Goal: Task Accomplishment & Management: Complete application form

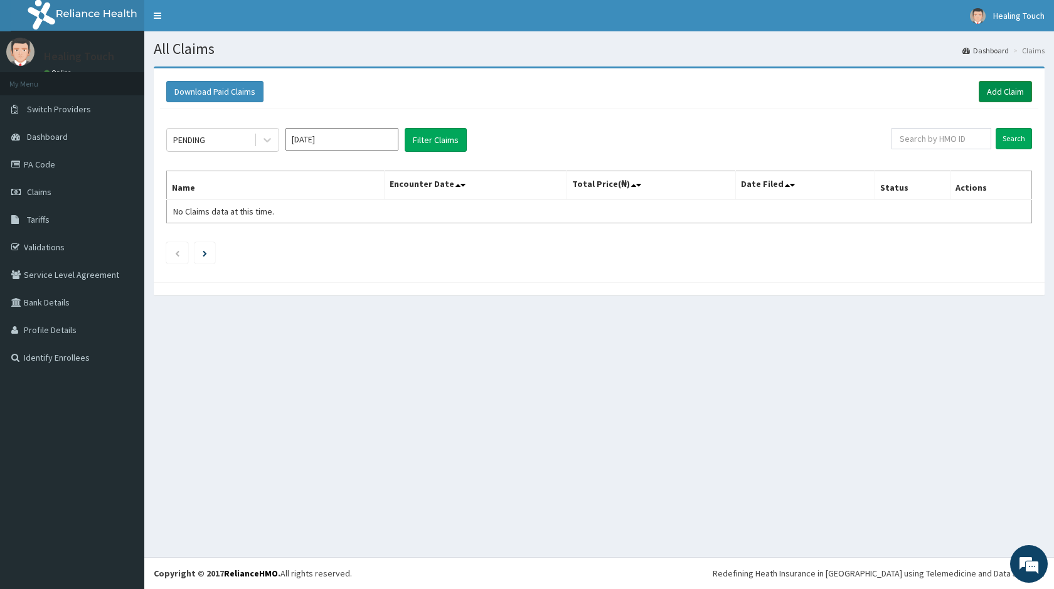
click at [1008, 94] on link "Add Claim" at bounding box center [1005, 91] width 53 height 21
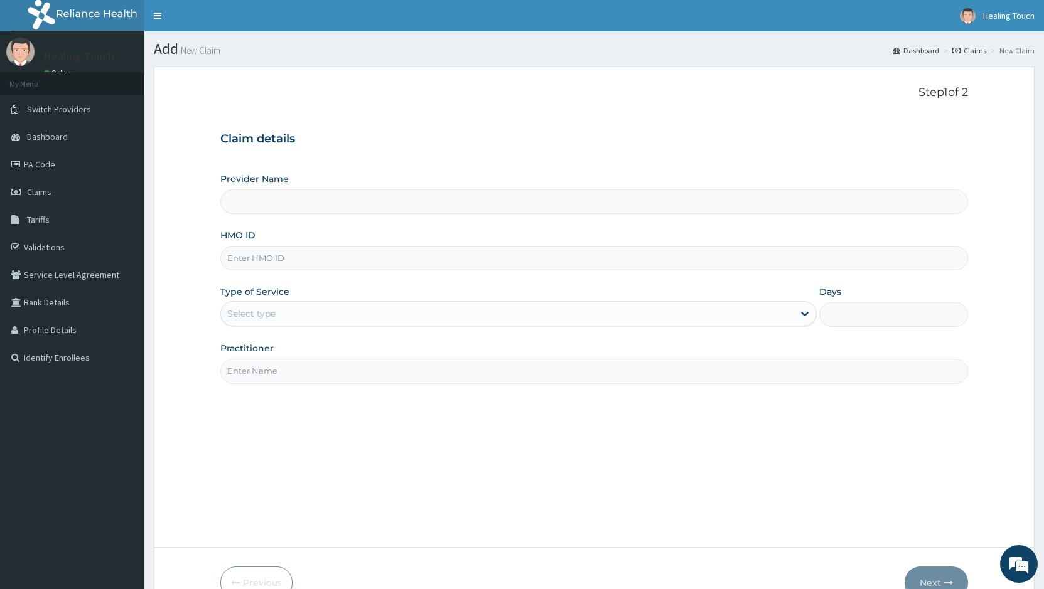
type input "Healing Touch Hospital"
click at [379, 254] on input "HMO ID" at bounding box center [593, 258] width 747 height 24
type input "RET/46191/A"
click at [809, 314] on icon at bounding box center [804, 313] width 13 height 13
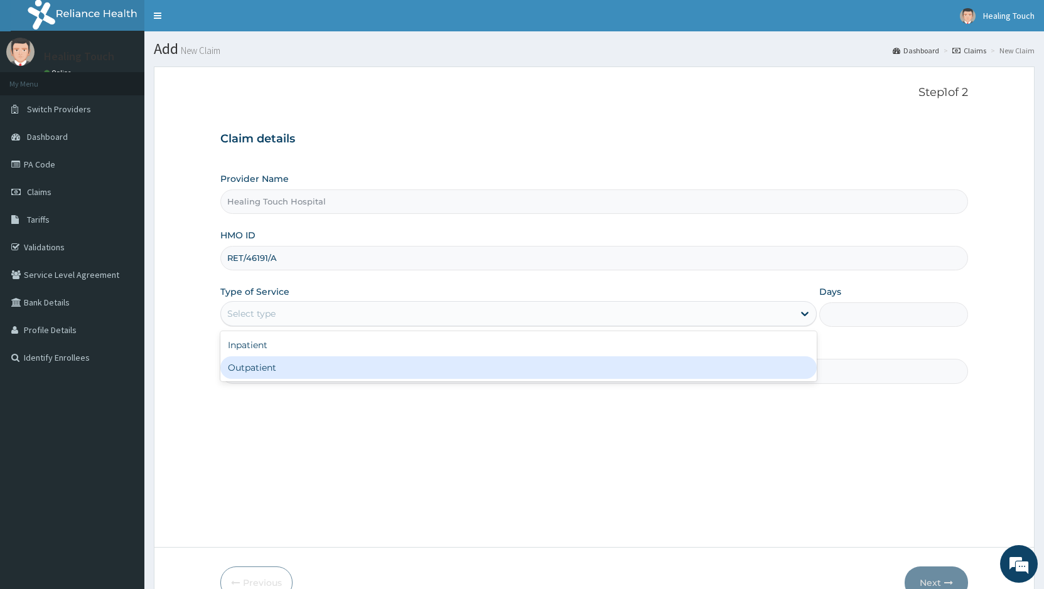
drag, startPoint x: 677, startPoint y: 372, endPoint x: 732, endPoint y: 343, distance: 62.6
click at [679, 371] on div "Outpatient" at bounding box center [518, 367] width 596 height 23
type input "1"
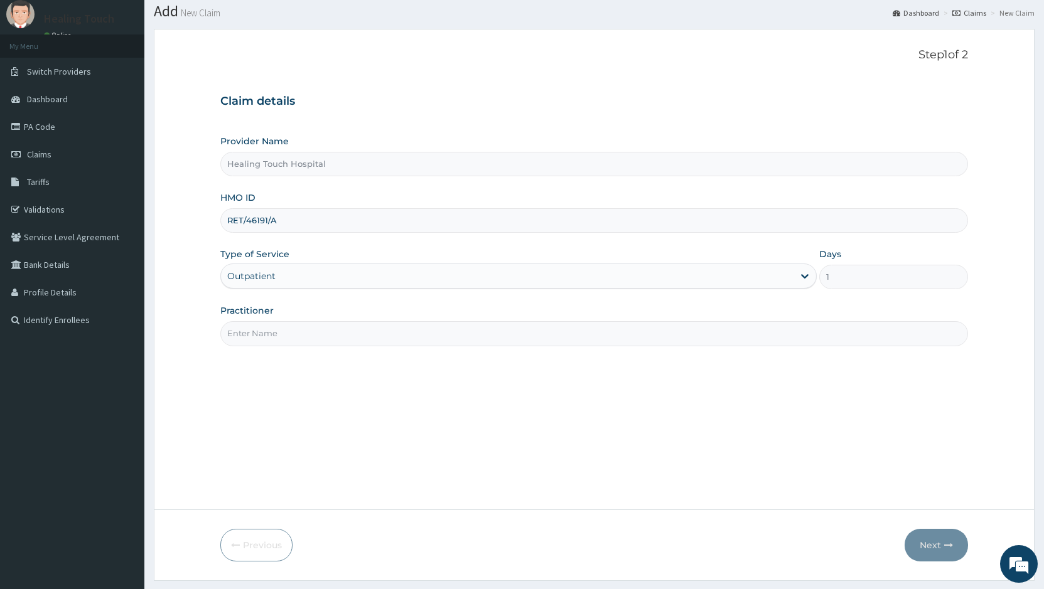
scroll to position [71, 0]
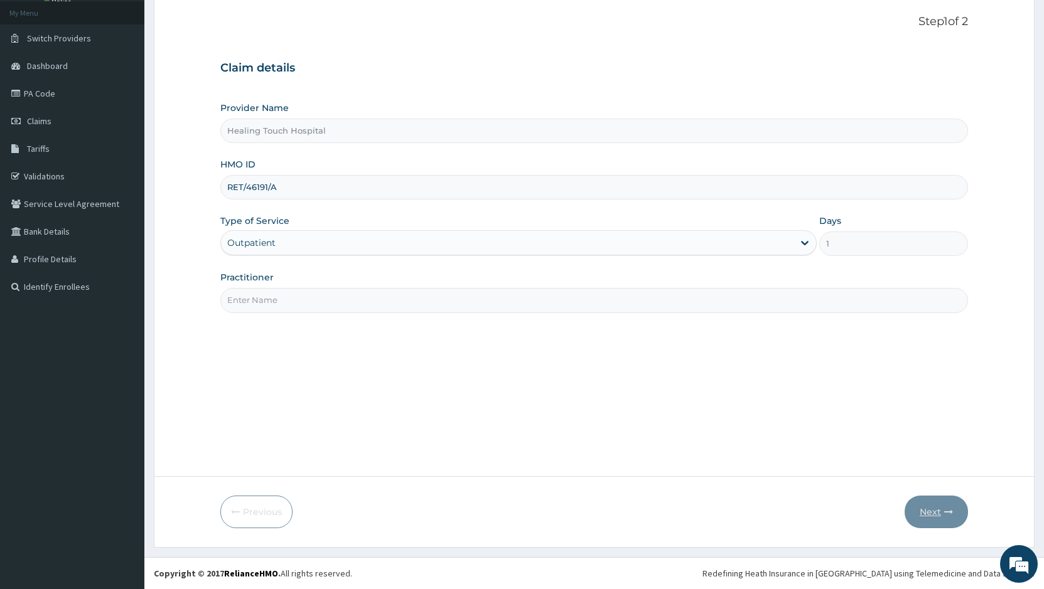
click at [950, 510] on icon "button" at bounding box center [948, 512] width 9 height 9
click at [945, 511] on icon "button" at bounding box center [948, 512] width 9 height 9
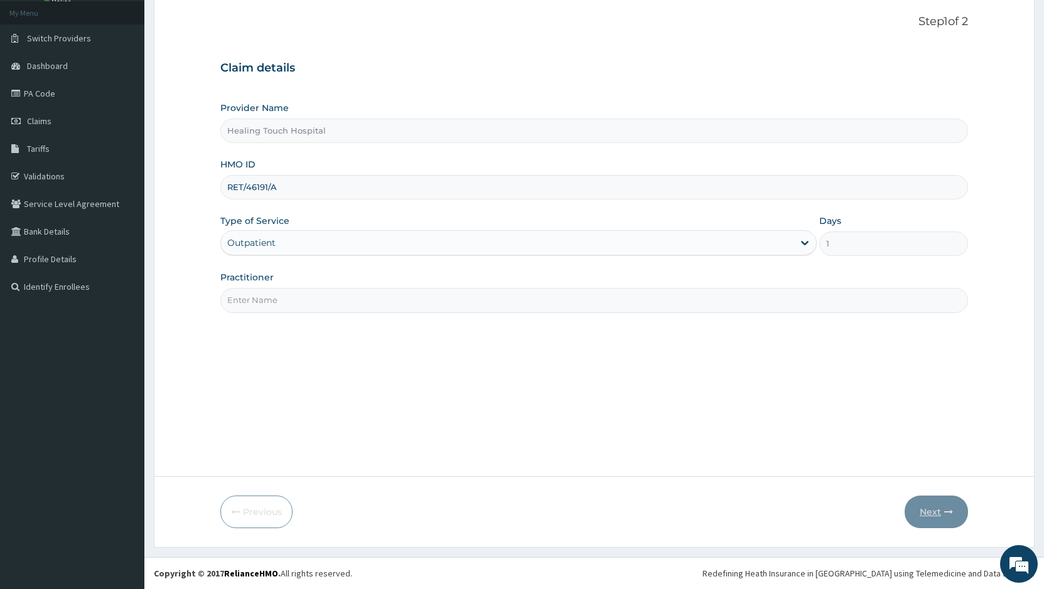
click at [945, 511] on icon "button" at bounding box center [948, 512] width 9 height 9
click at [327, 403] on div "Step 1 of 2 Claim details Provider Name Healing Touch Hospital HMO ID RET/46191…" at bounding box center [593, 236] width 747 height 442
click at [530, 291] on input "Practitioner" at bounding box center [593, 300] width 747 height 24
type input "Dr. Jane"
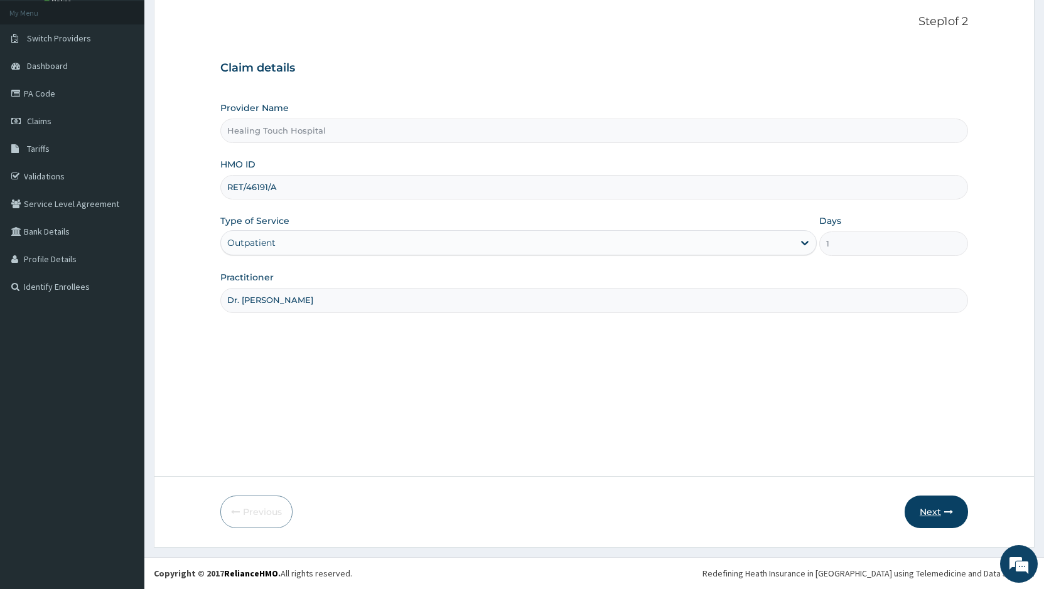
click at [950, 516] on icon "button" at bounding box center [948, 512] width 9 height 9
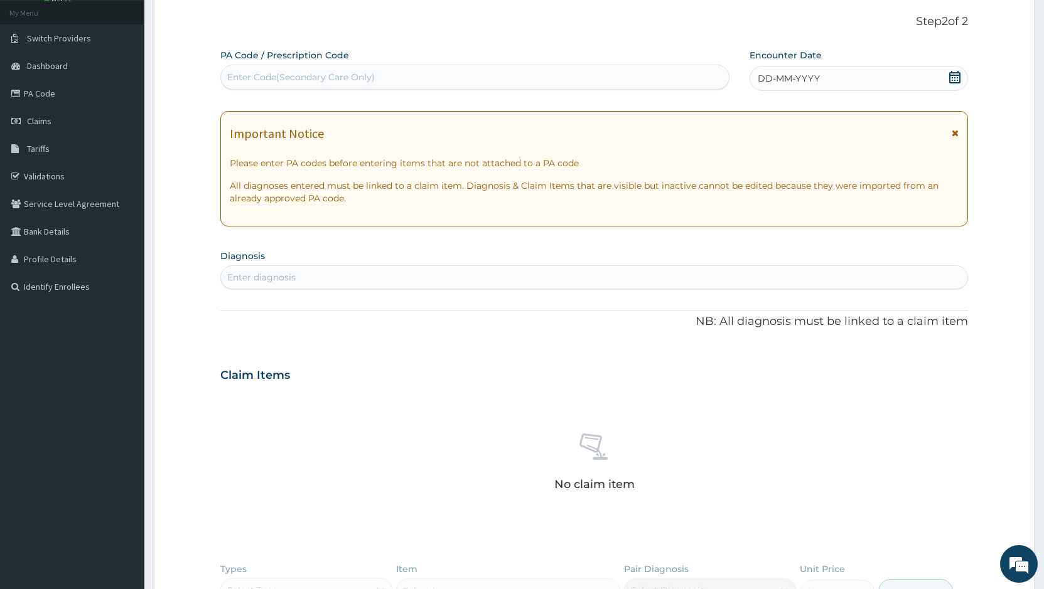
click at [398, 77] on div "Enter Code(Secondary Care Only)" at bounding box center [475, 77] width 508 height 20
paste input "PA/228594"
type input "PA/228594"
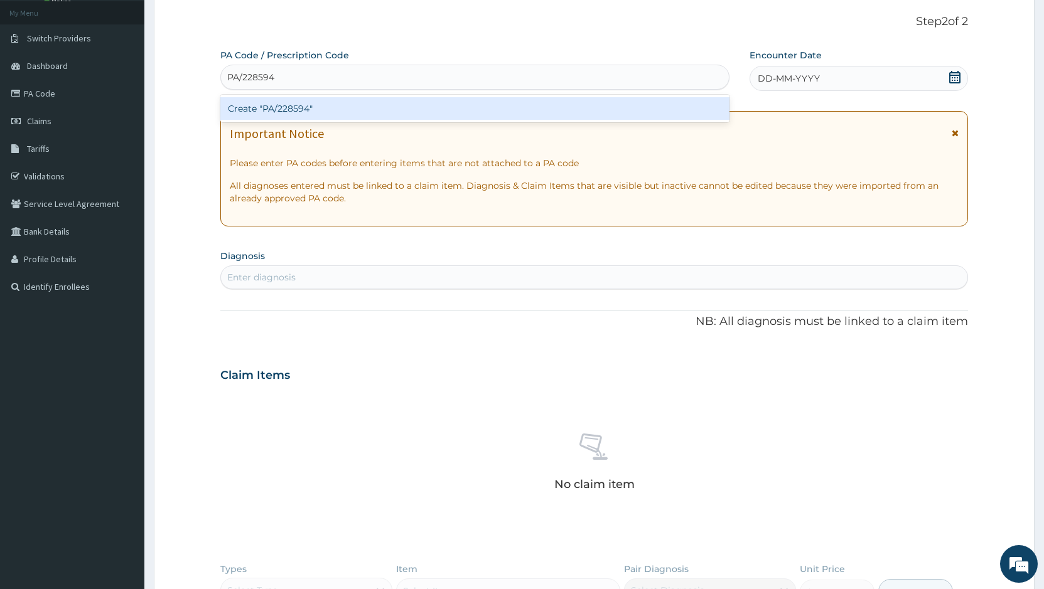
click at [398, 108] on div "Create "PA/228594"" at bounding box center [474, 108] width 509 height 23
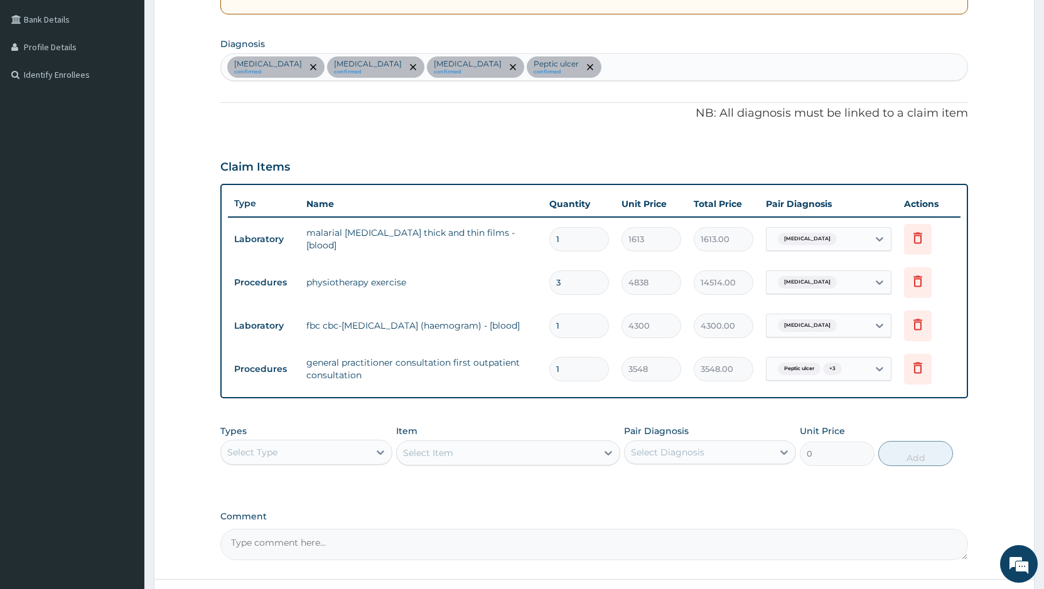
scroll to position [260, 0]
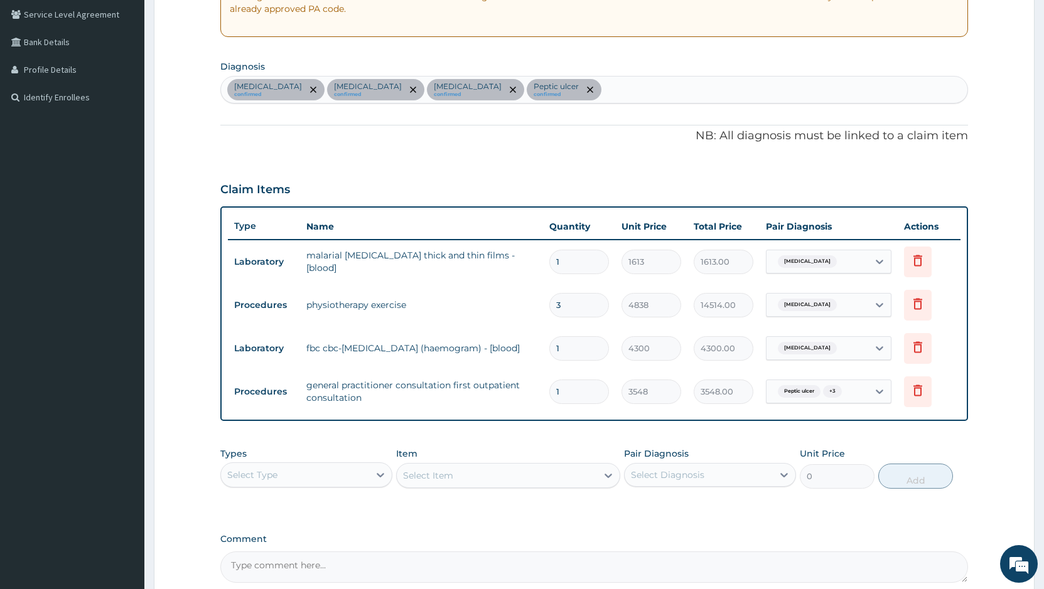
click at [571, 301] on input "3" at bounding box center [579, 305] width 60 height 24
type input "0.00"
type input "1"
type input "4838.00"
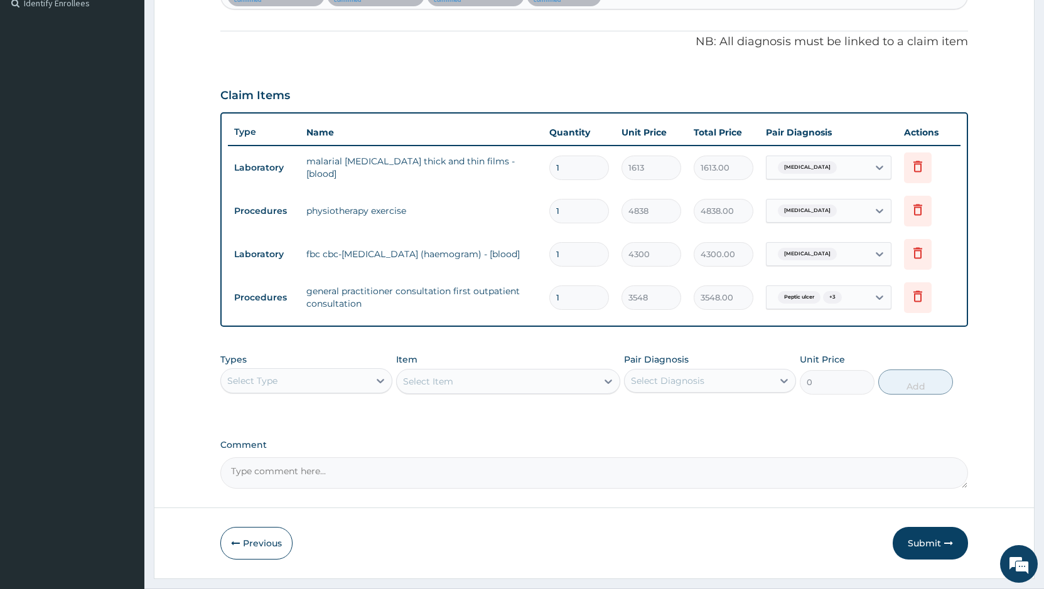
scroll to position [323, 0]
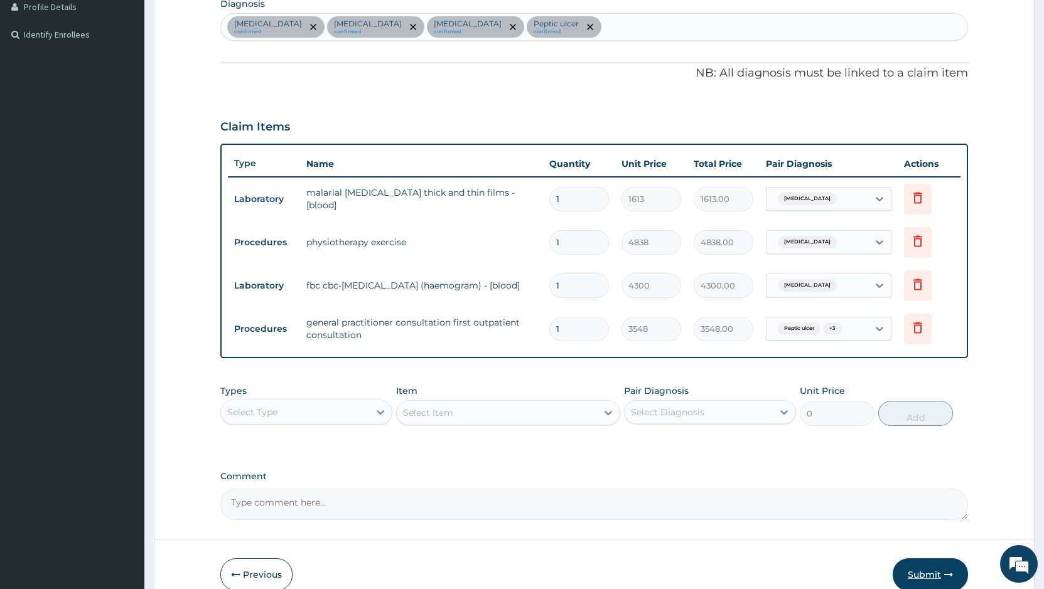
type input "1"
click at [922, 584] on button "Submit" at bounding box center [929, 574] width 75 height 33
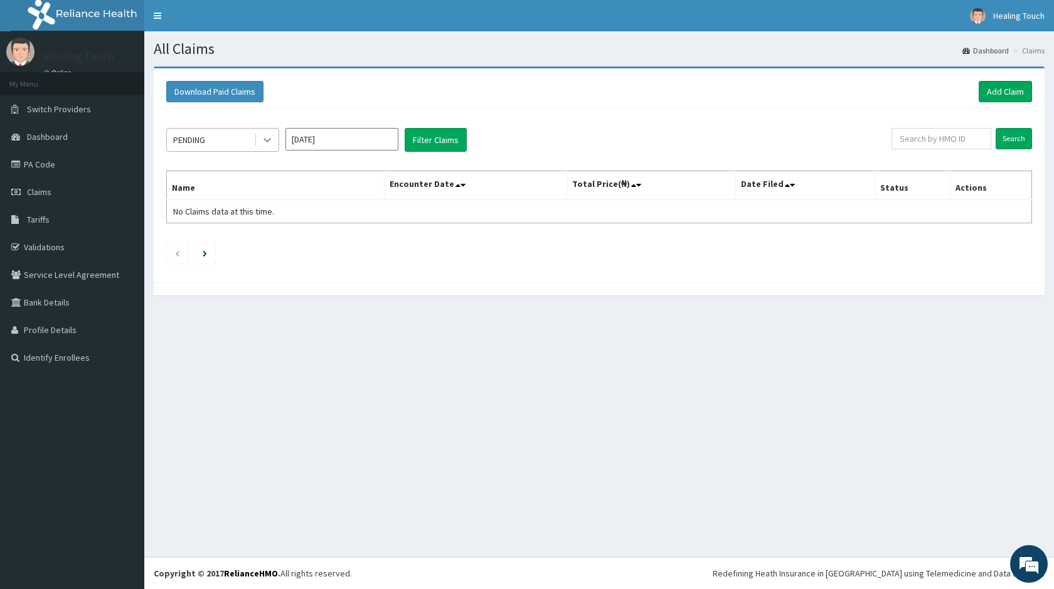
click at [264, 137] on icon at bounding box center [267, 140] width 13 height 13
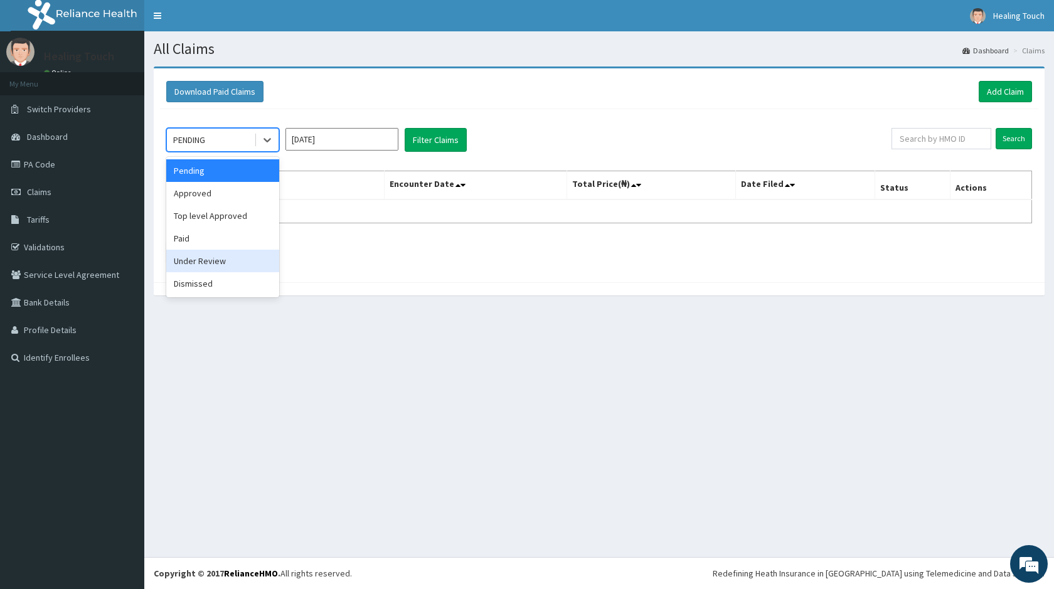
click at [195, 257] on div "Under Review" at bounding box center [222, 261] width 113 height 23
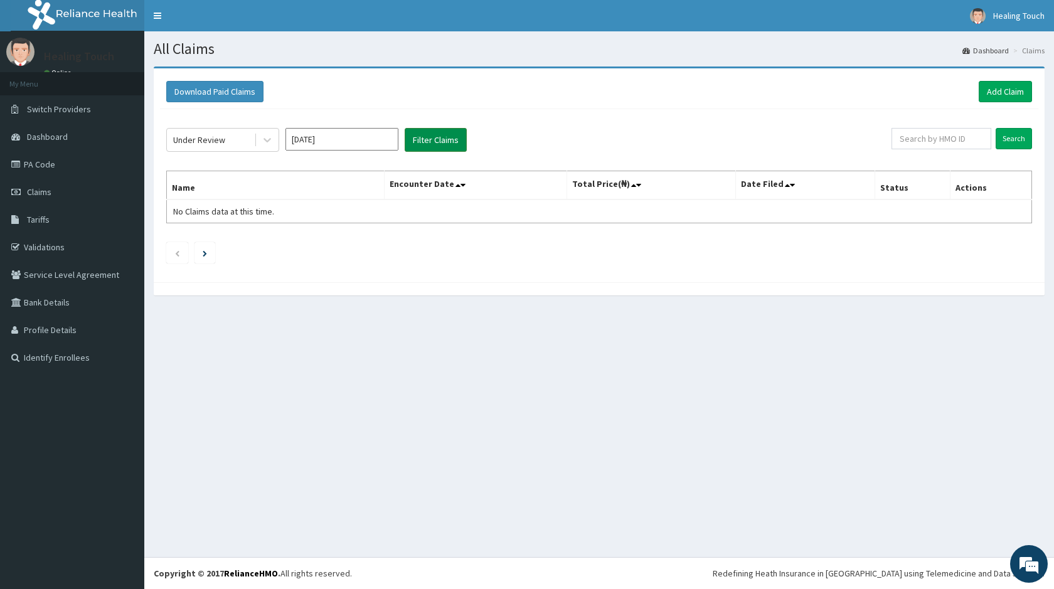
click at [446, 134] on button "Filter Claims" at bounding box center [436, 140] width 62 height 24
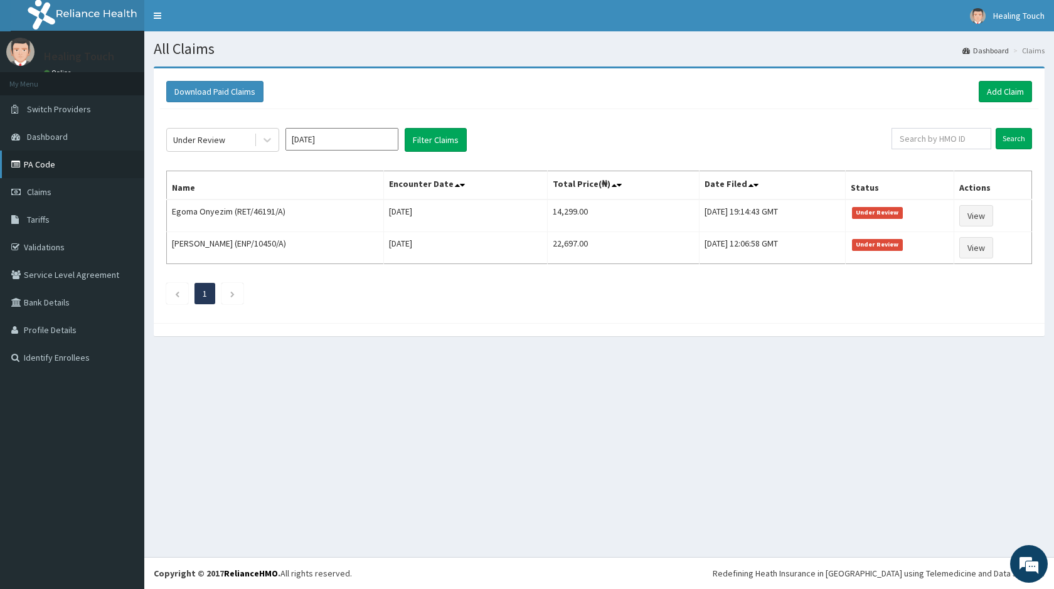
click at [31, 161] on link "PA Code" at bounding box center [72, 165] width 144 height 28
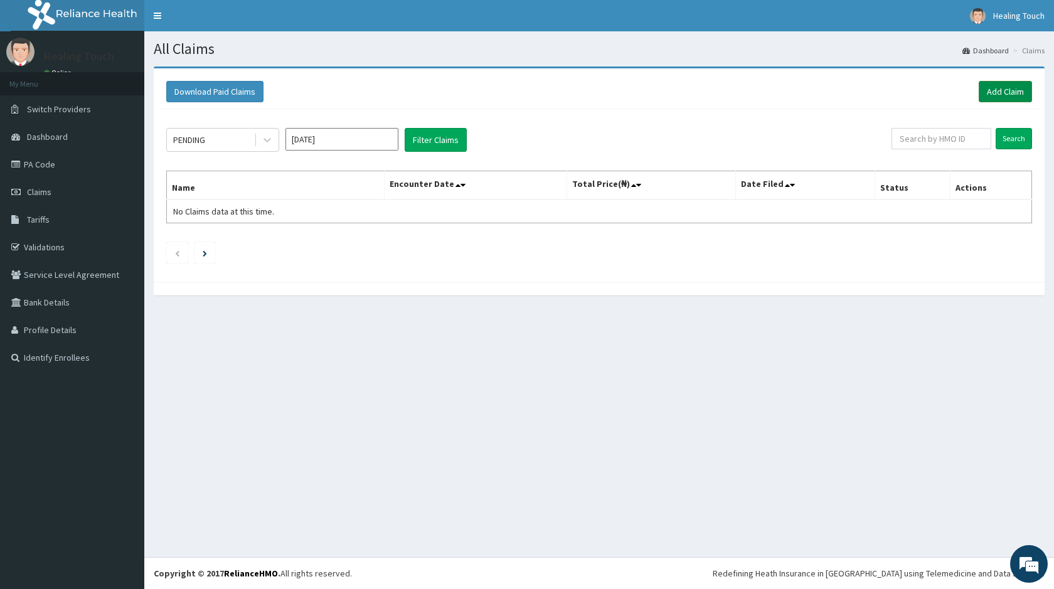
click at [1005, 97] on link "Add Claim" at bounding box center [1005, 91] width 53 height 21
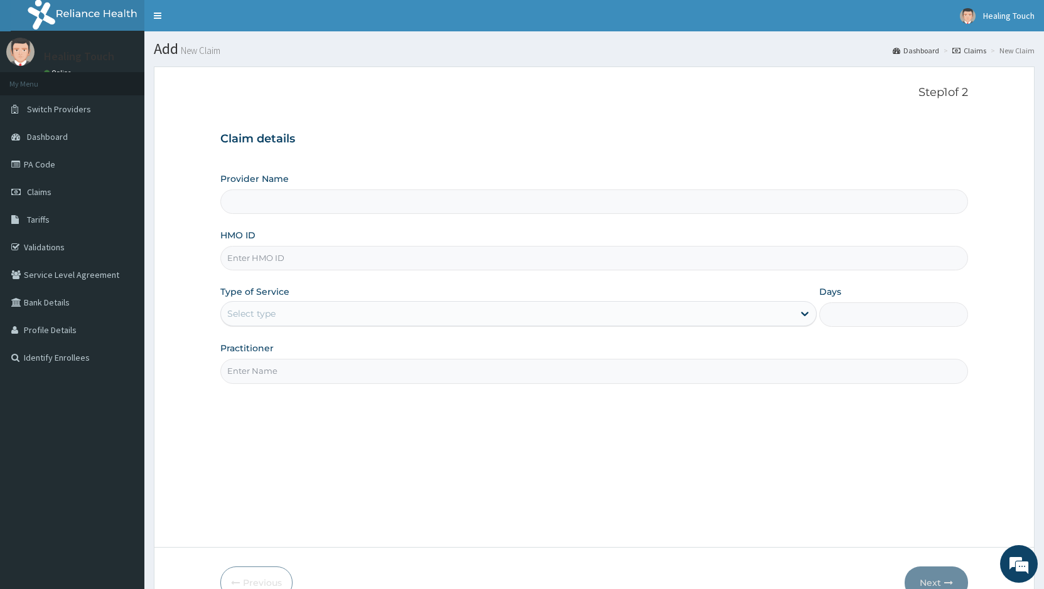
click at [441, 196] on input "Provider Name" at bounding box center [593, 202] width 747 height 24
type input "Healing Touch Hospital"
click at [350, 254] on input "HMO ID" at bounding box center [593, 258] width 747 height 24
type input "E"
type input "RET/46191/A"
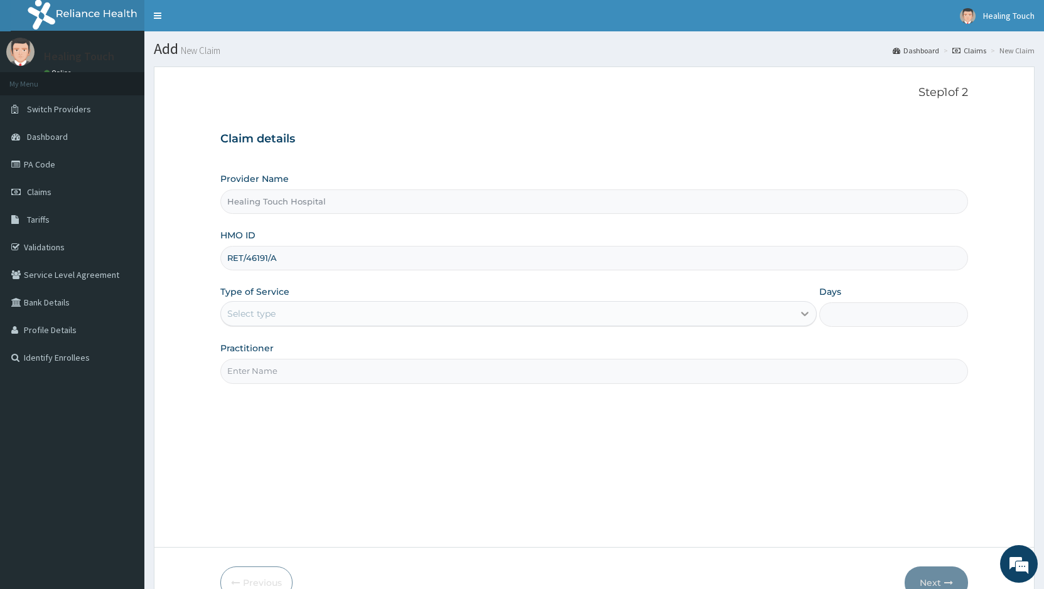
click at [808, 309] on icon at bounding box center [804, 313] width 13 height 13
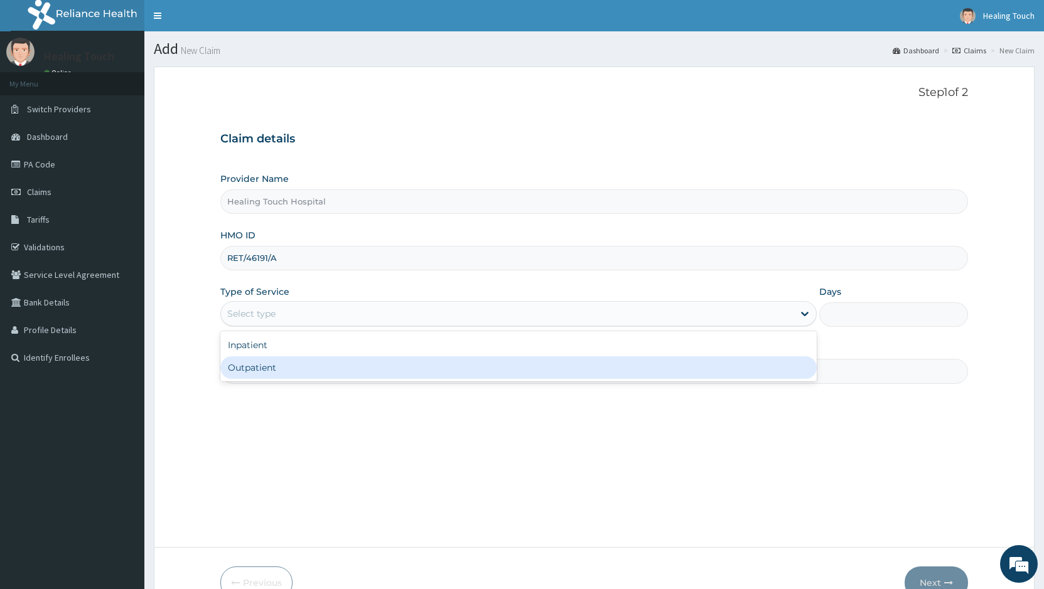
click at [572, 369] on div "Outpatient" at bounding box center [518, 367] width 596 height 23
type input "1"
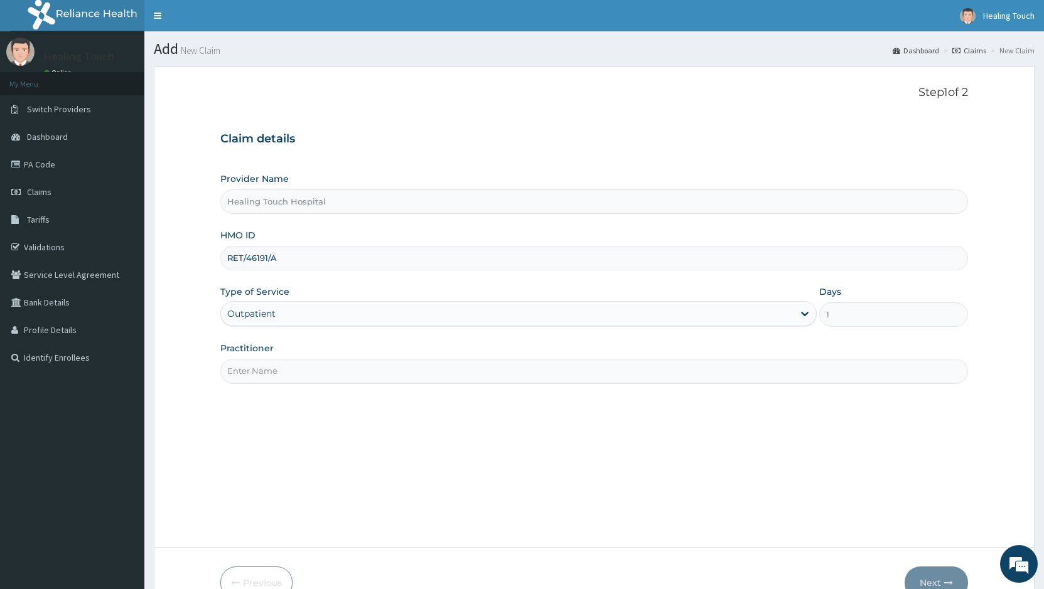
click at [553, 365] on input "Practitioner" at bounding box center [593, 371] width 747 height 24
type input "Dr. [PERSON_NAME]"
click at [947, 583] on icon "button" at bounding box center [948, 583] width 9 height 9
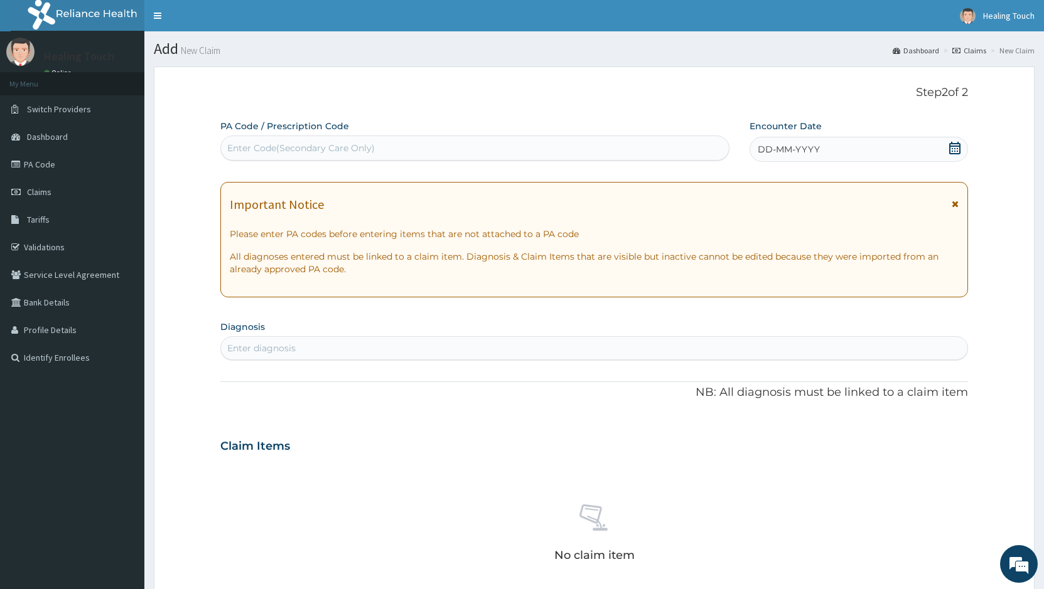
click at [394, 147] on div "Enter Code(Secondary Care Only)" at bounding box center [475, 148] width 508 height 20
paste input "PA/228594"
type input "PA/228594"
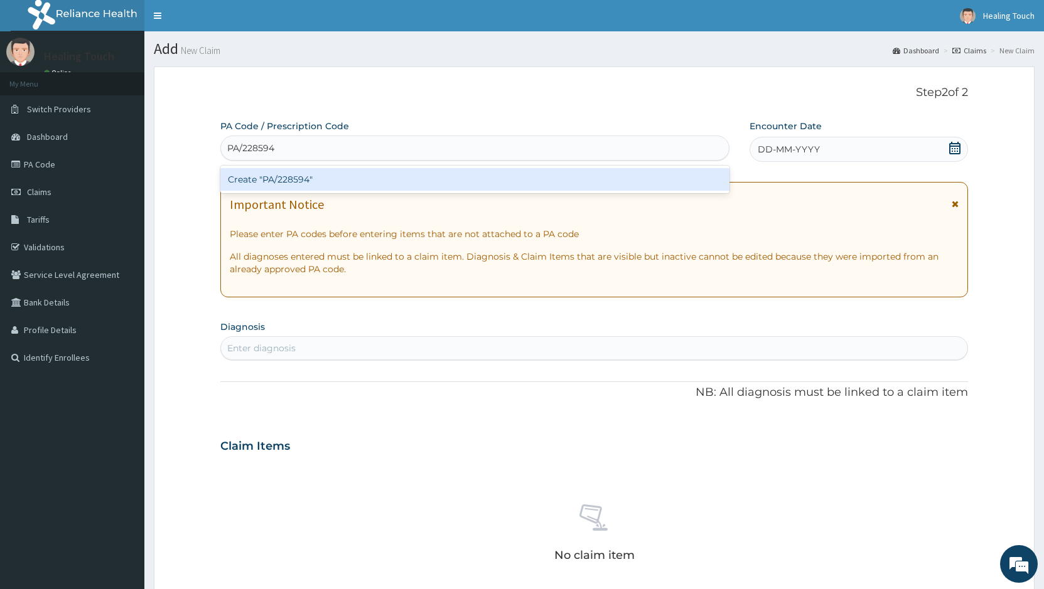
click at [369, 175] on div "Create "PA/228594"" at bounding box center [474, 179] width 509 height 23
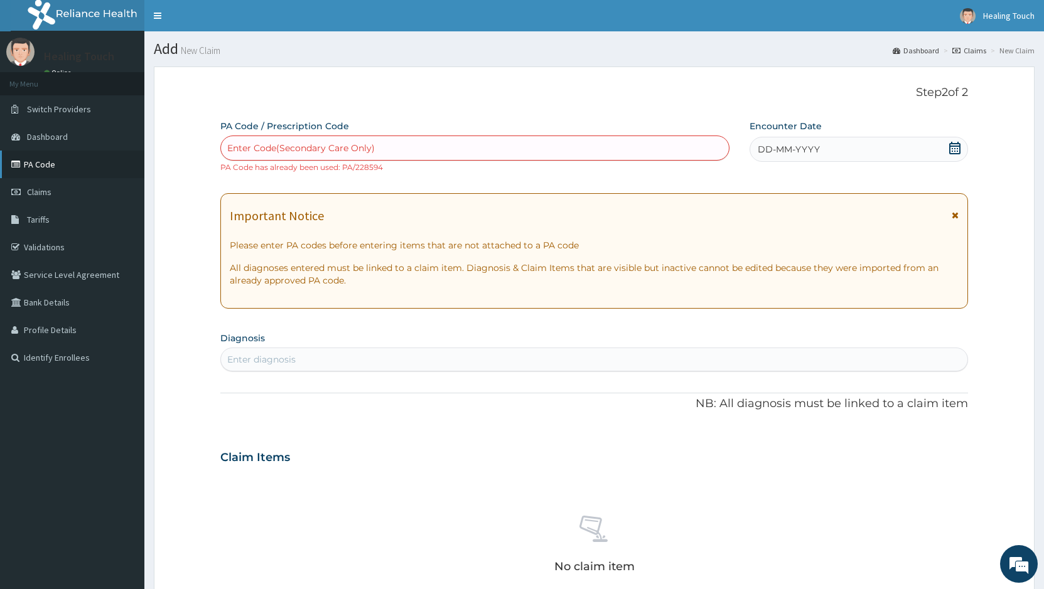
click at [112, 169] on link "PA Code" at bounding box center [72, 165] width 144 height 28
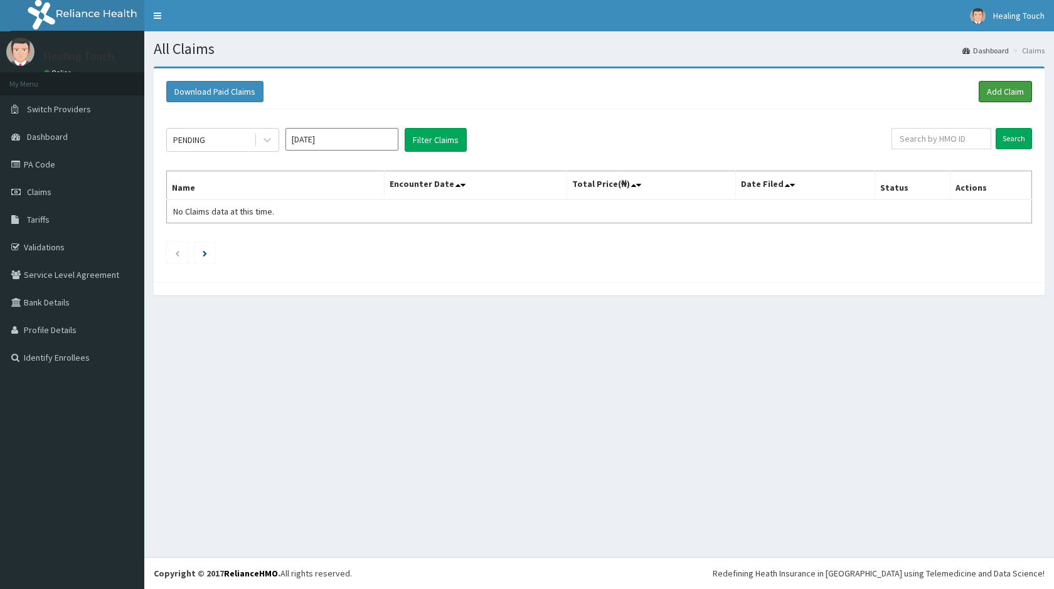
click at [1004, 89] on link "Add Claim" at bounding box center [1005, 91] width 53 height 21
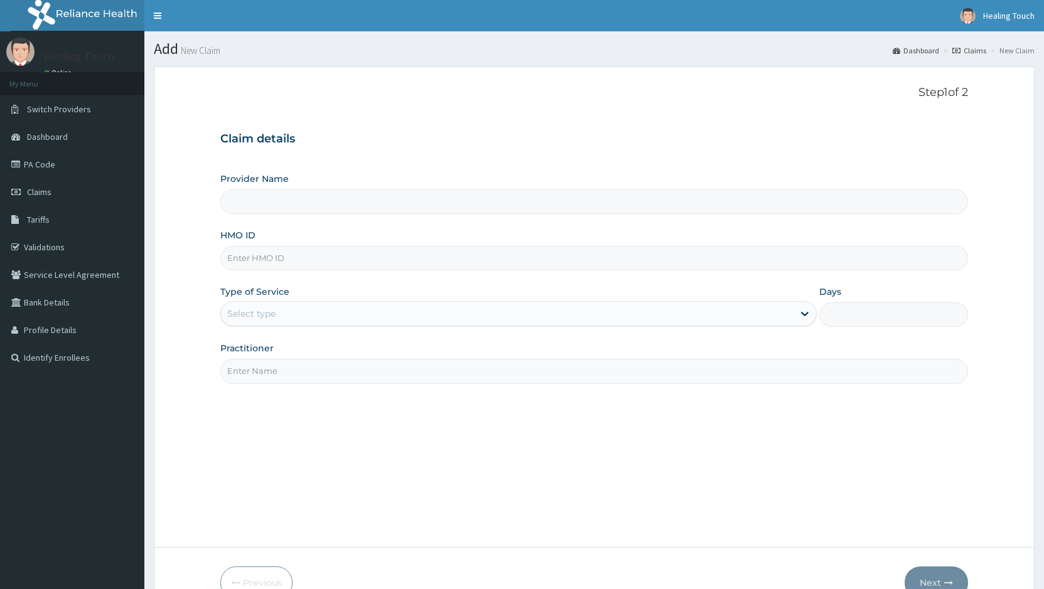
type input "Healing Touch Hospital"
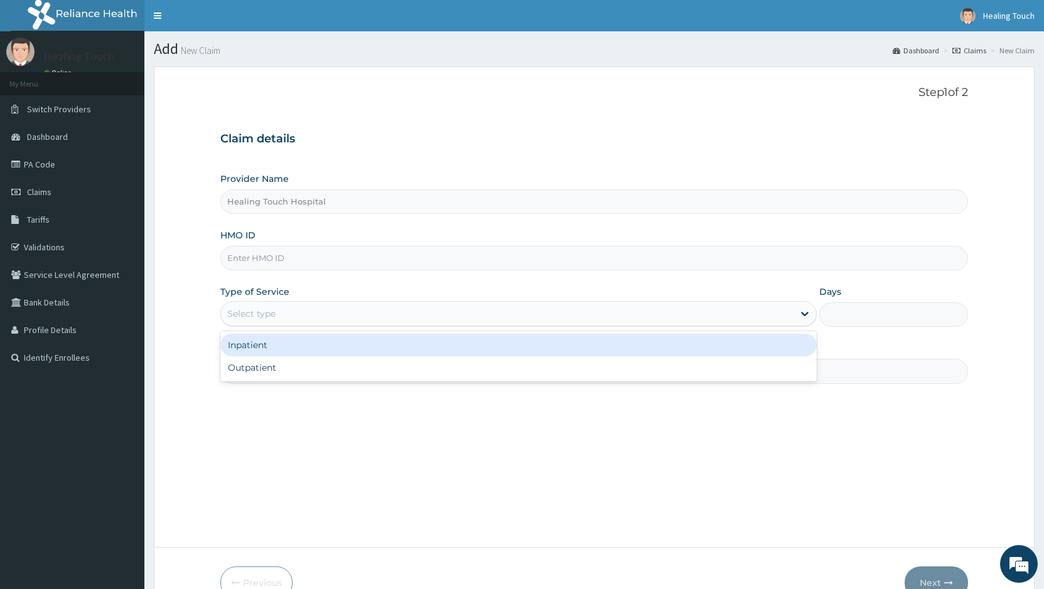
click at [309, 303] on div "Select type" at bounding box center [518, 313] width 596 height 25
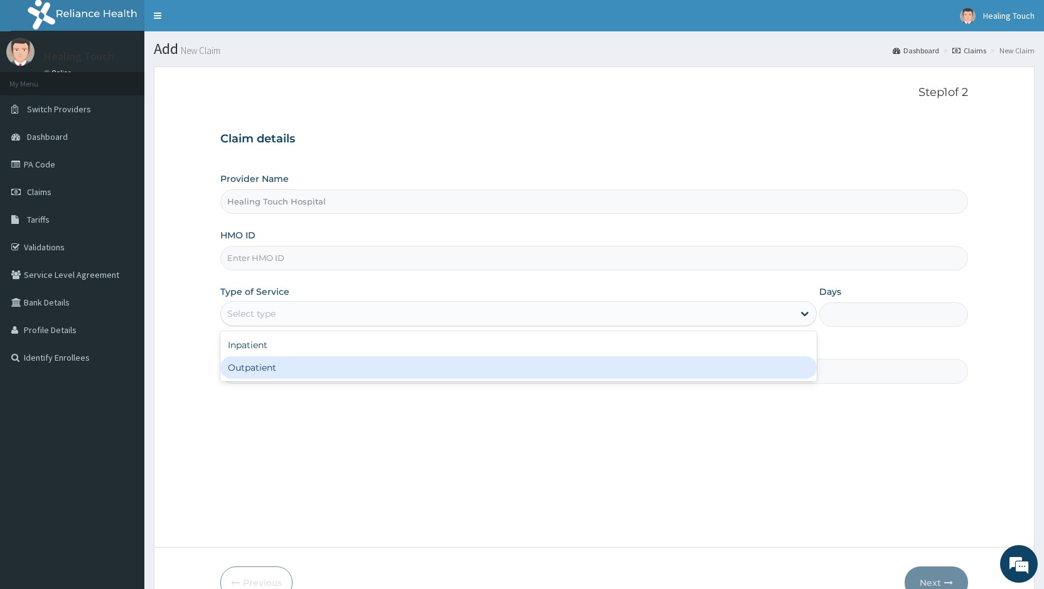
click at [289, 357] on div "Outpatient" at bounding box center [518, 367] width 596 height 23
type input "1"
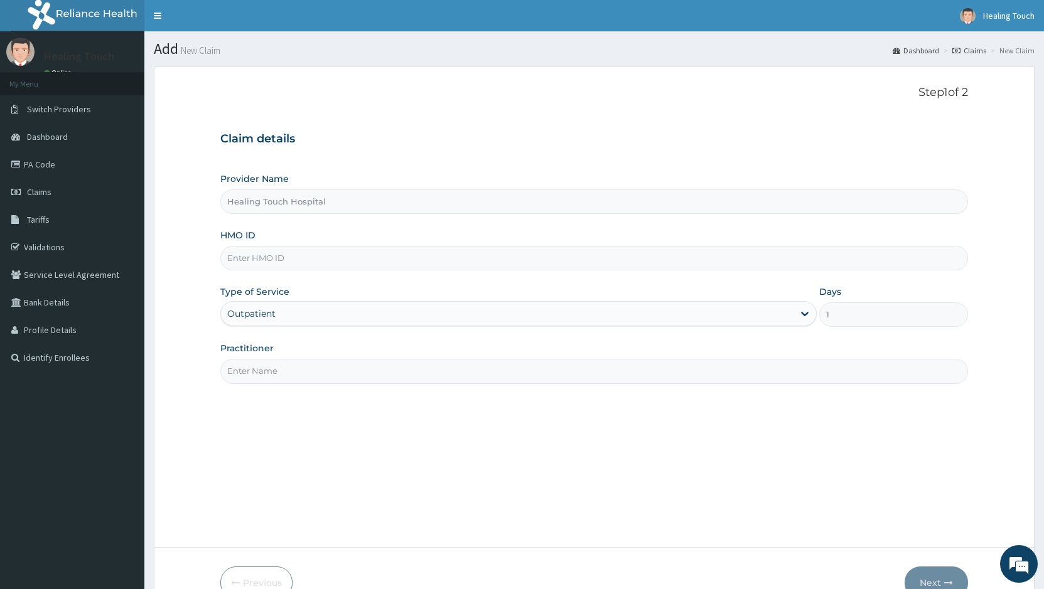
click at [582, 368] on input "Practitioner" at bounding box center [593, 371] width 747 height 24
click at [431, 250] on input "HMO ID" at bounding box center [593, 258] width 747 height 24
type input "RET/46191/A"
click at [288, 368] on input "Practitioner" at bounding box center [593, 371] width 747 height 24
type input "d"
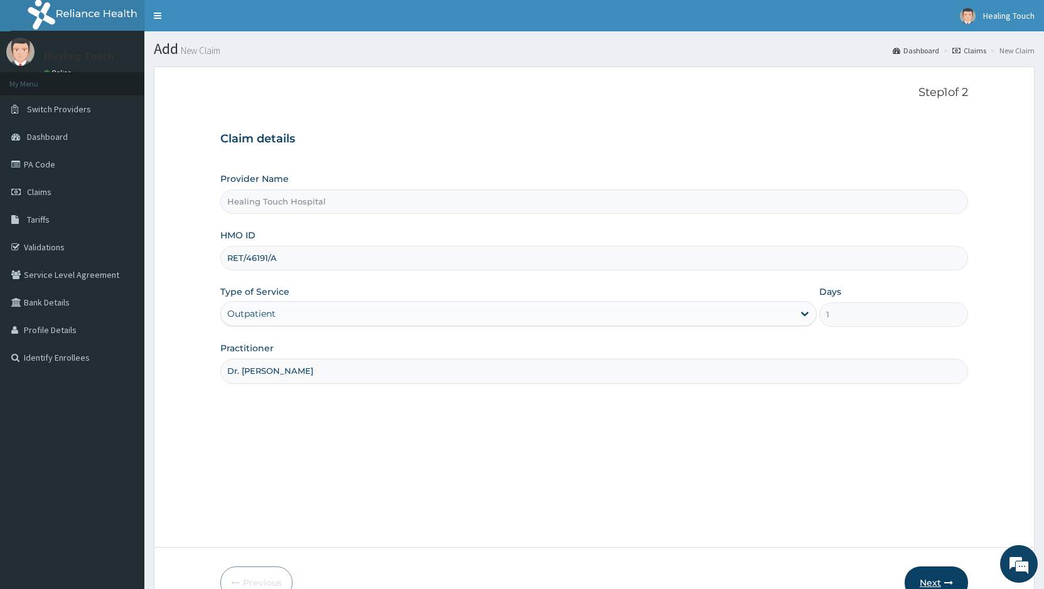
type input "Dr. Jane"
click at [933, 569] on button "Next" at bounding box center [935, 583] width 63 height 33
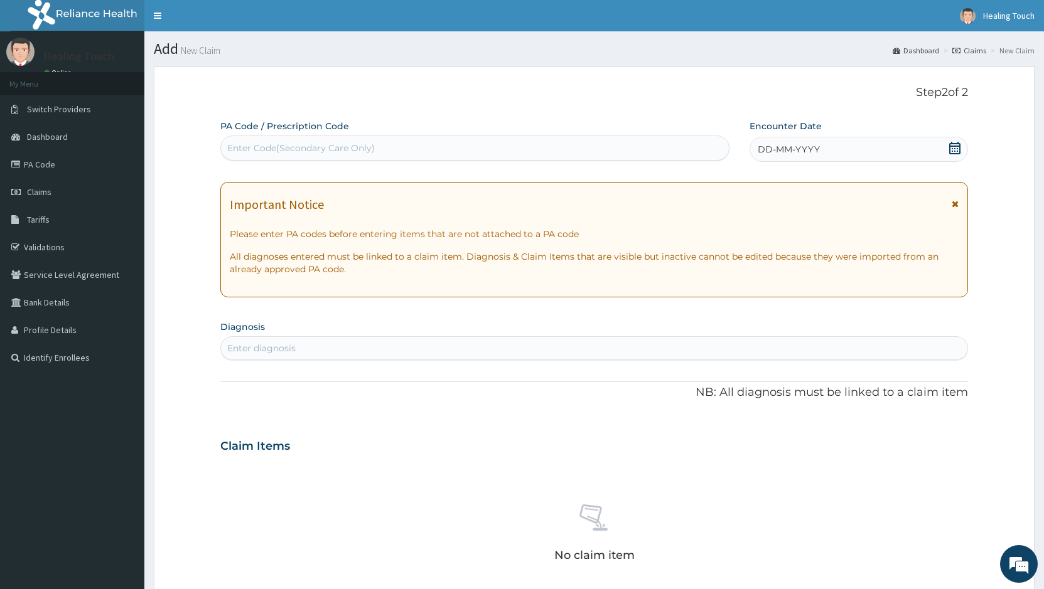
click at [264, 146] on div "Enter Code(Secondary Care Only)" at bounding box center [300, 148] width 147 height 13
paste input "PA/749218"
type input "PA/749218"
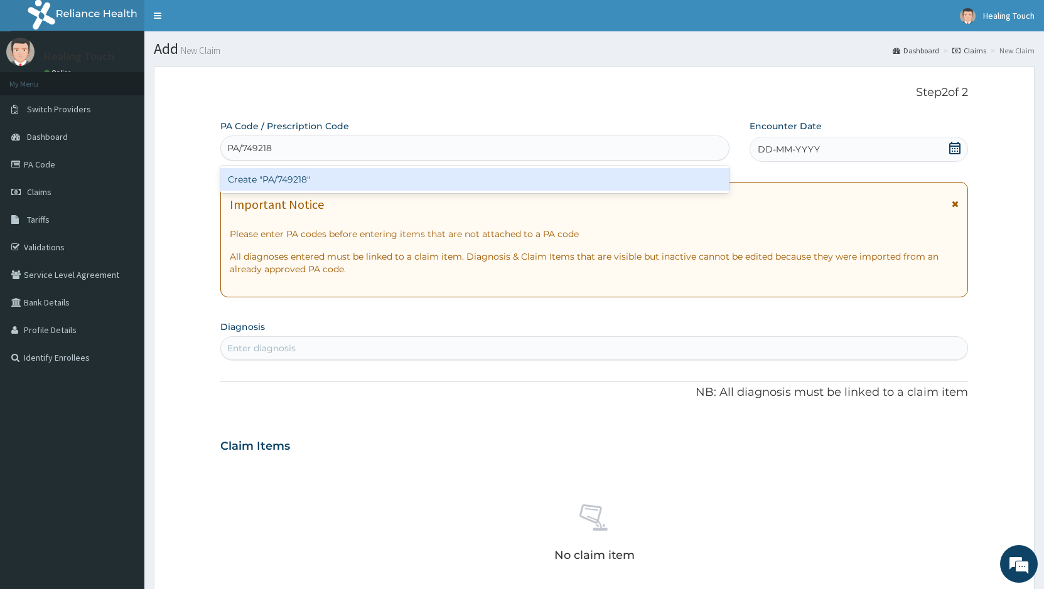
drag, startPoint x: 265, startPoint y: 179, endPoint x: 281, endPoint y: 179, distance: 15.1
click at [281, 179] on div "Create "PA/749218"" at bounding box center [474, 179] width 509 height 23
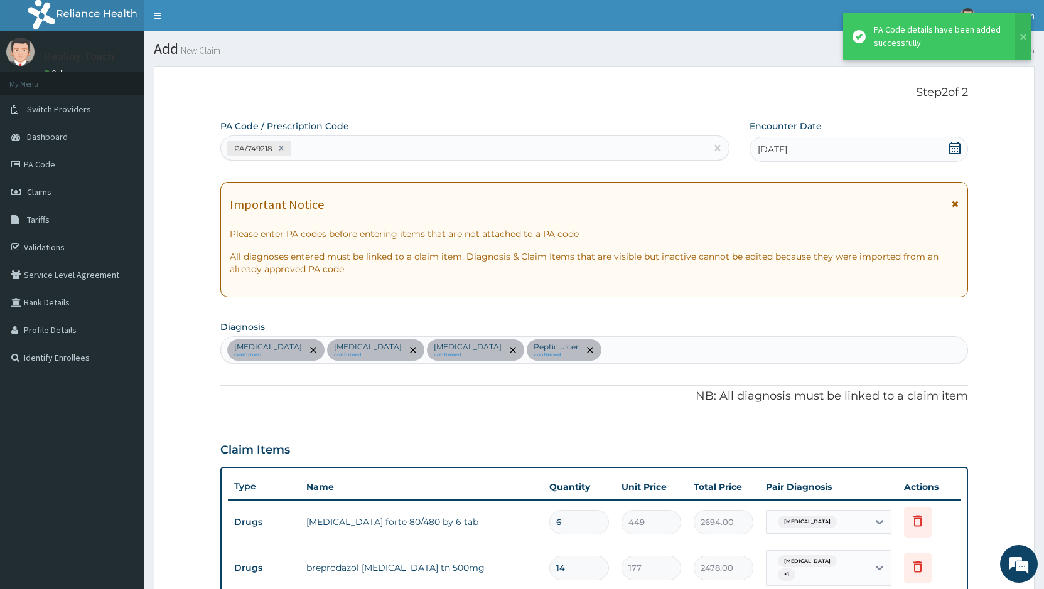
scroll to position [357, 0]
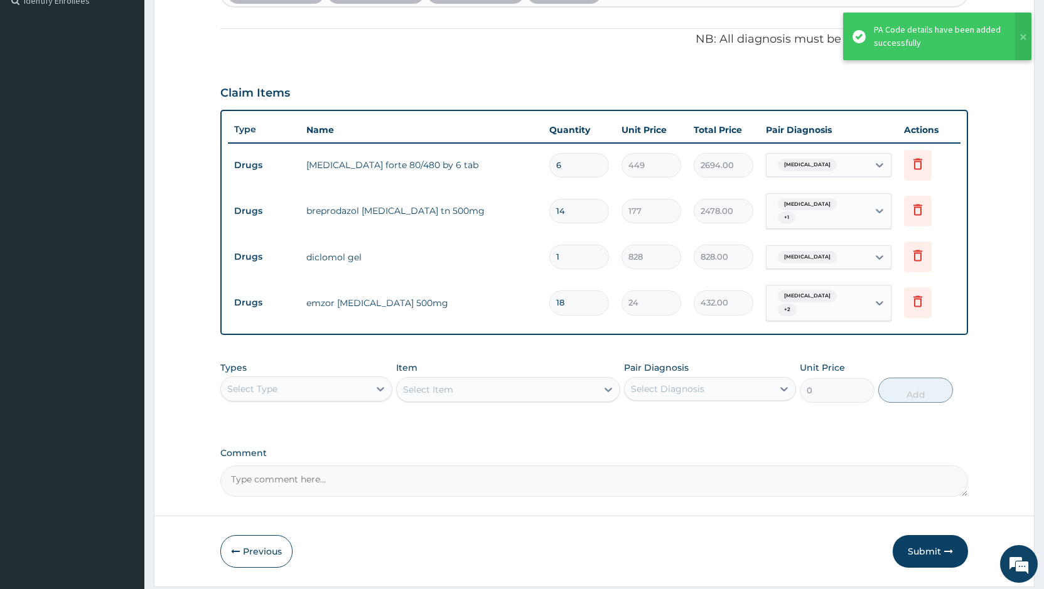
click at [571, 166] on input "6" at bounding box center [579, 165] width 60 height 24
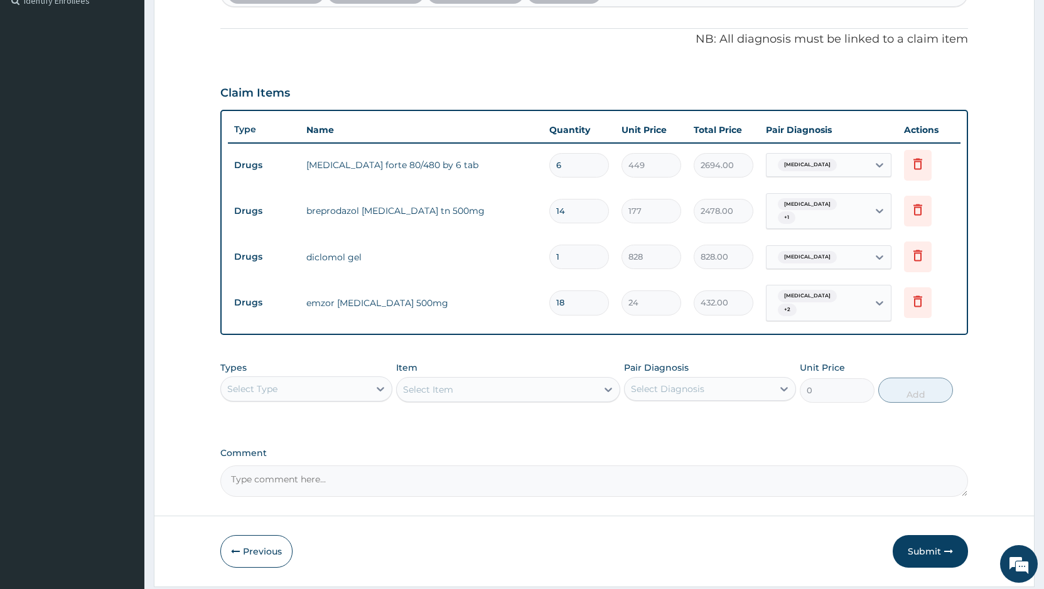
type input "0.00"
type input "6"
type input "2694.00"
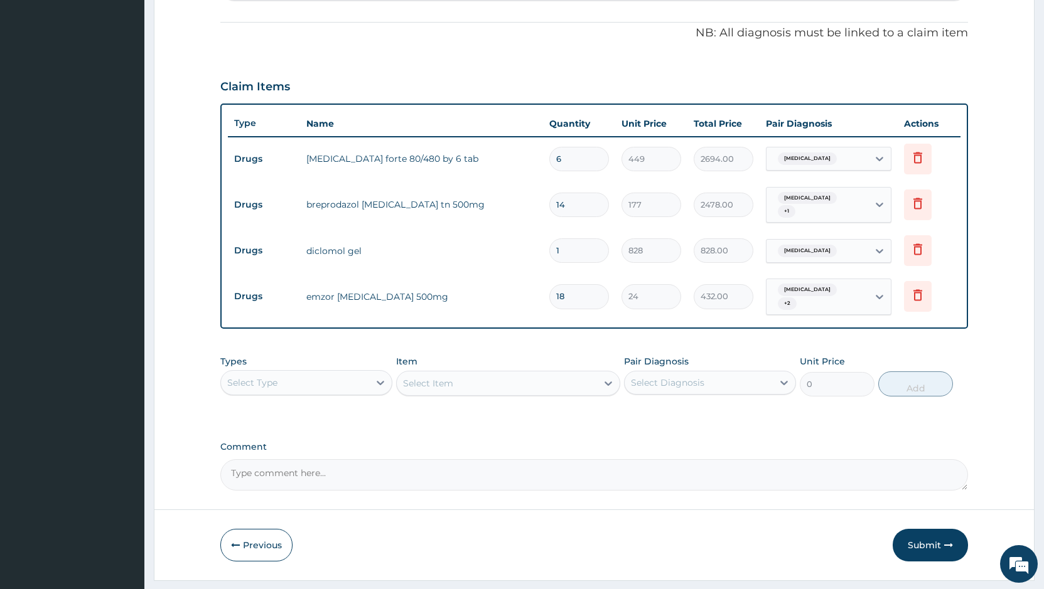
scroll to position [386, 0]
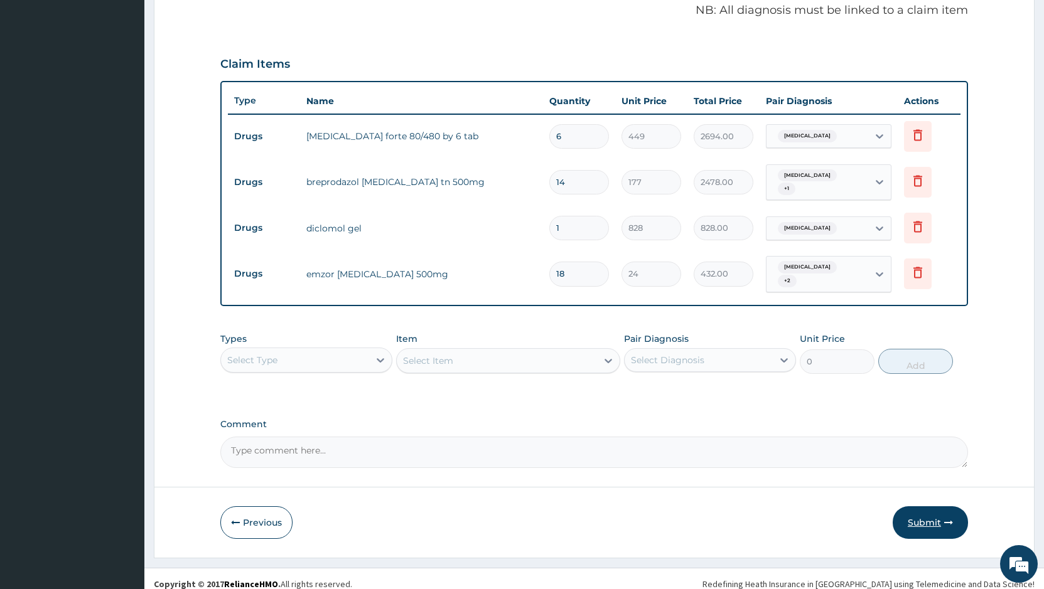
click at [903, 510] on button "Submit" at bounding box center [929, 522] width 75 height 33
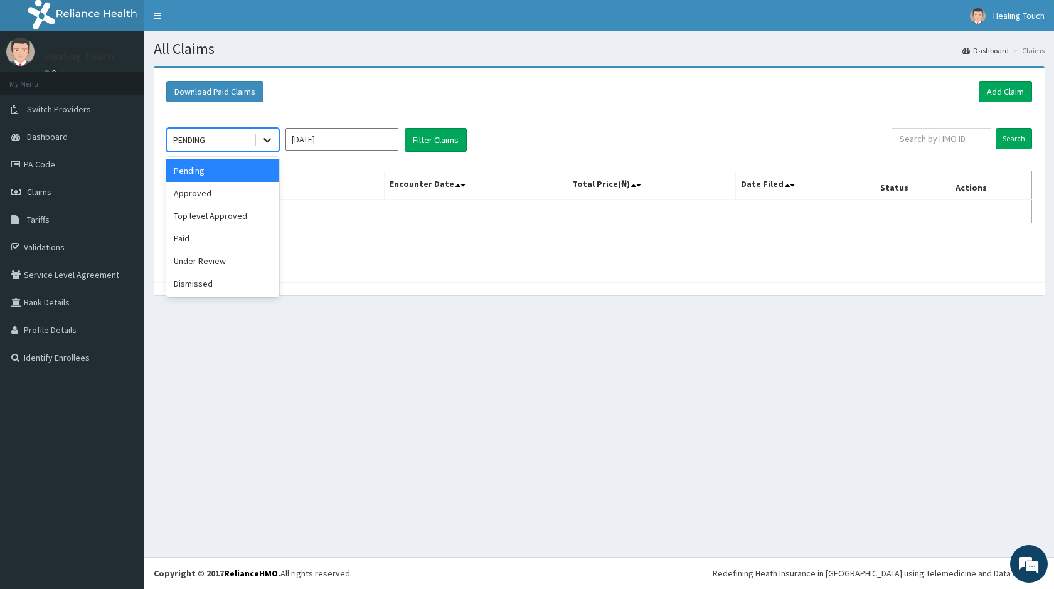
click at [269, 140] on icon at bounding box center [268, 141] width 8 height 4
click at [191, 268] on div "Under Review" at bounding box center [222, 261] width 113 height 23
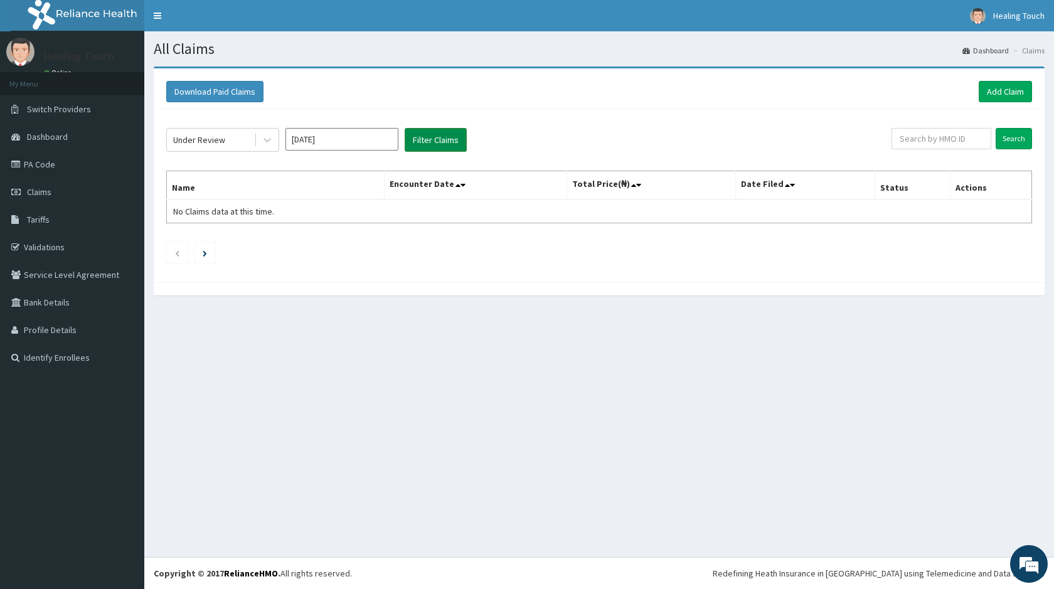
click at [451, 139] on button "Filter Claims" at bounding box center [436, 140] width 62 height 24
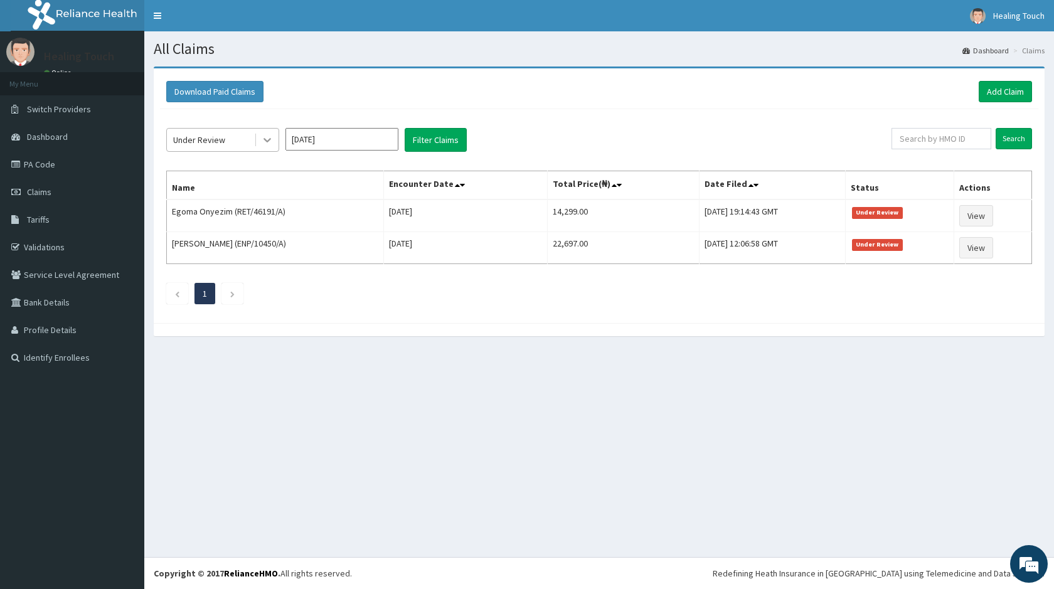
click at [270, 140] on icon at bounding box center [268, 141] width 8 height 4
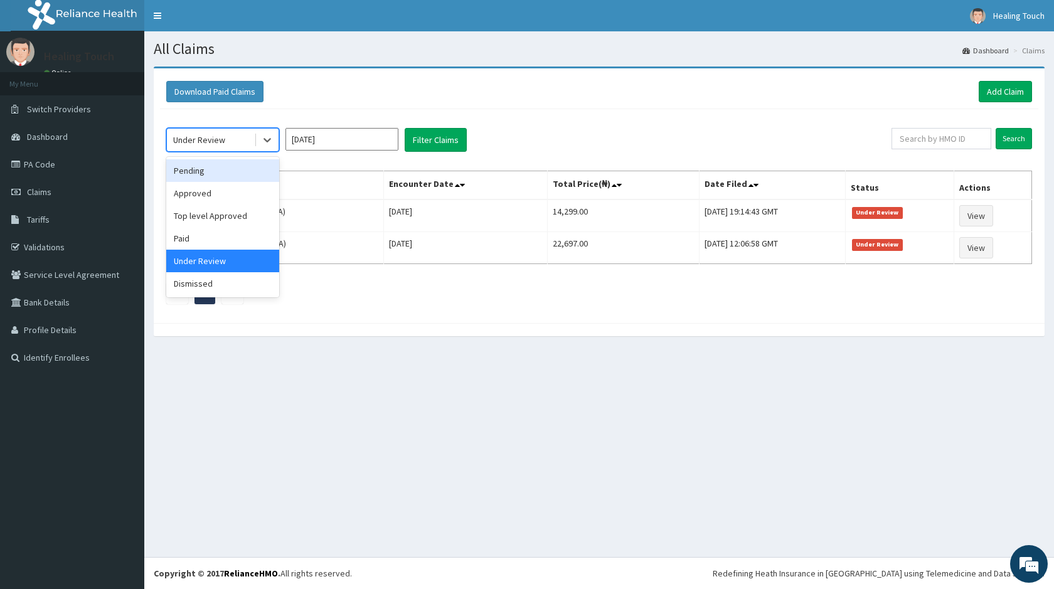
drag, startPoint x: 239, startPoint y: 169, endPoint x: 245, endPoint y: 170, distance: 6.4
click at [240, 169] on div "Pending" at bounding box center [222, 170] width 113 height 23
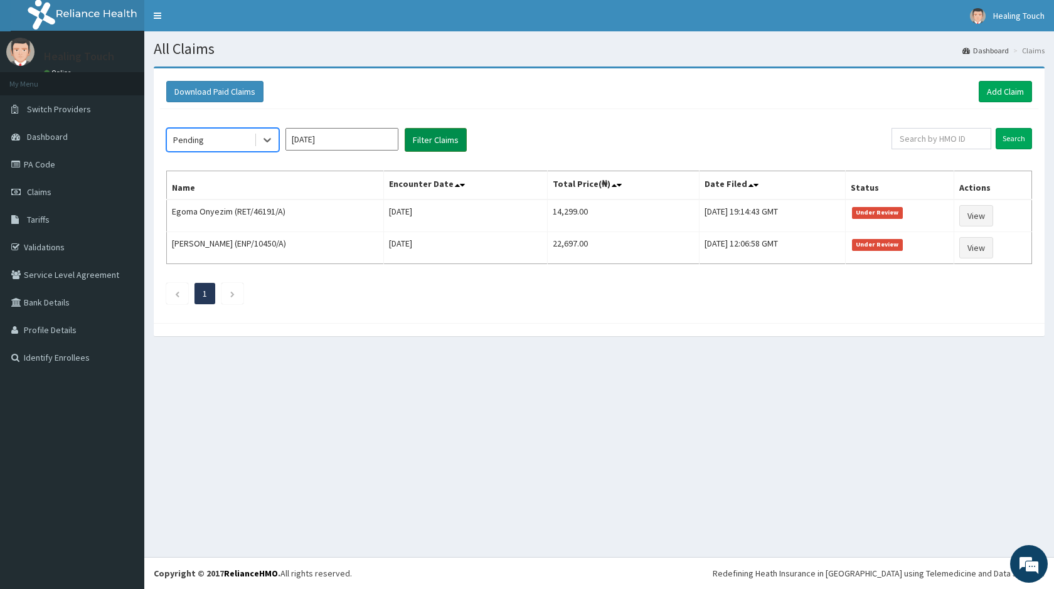
click at [439, 139] on button "Filter Claims" at bounding box center [436, 140] width 62 height 24
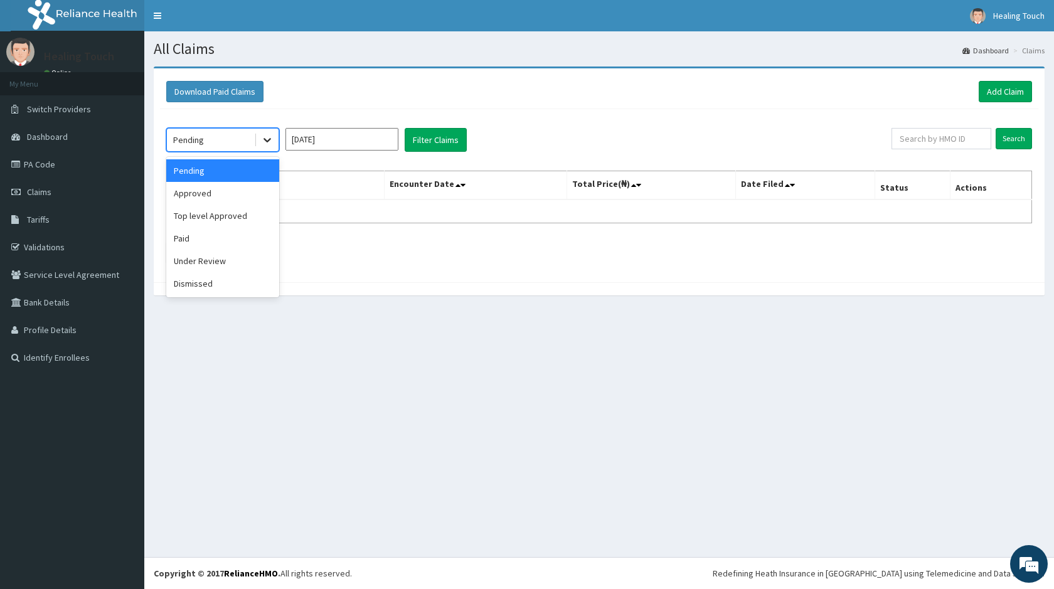
click at [261, 144] on icon at bounding box center [267, 140] width 13 height 13
click at [222, 190] on div "Approved" at bounding box center [222, 193] width 113 height 23
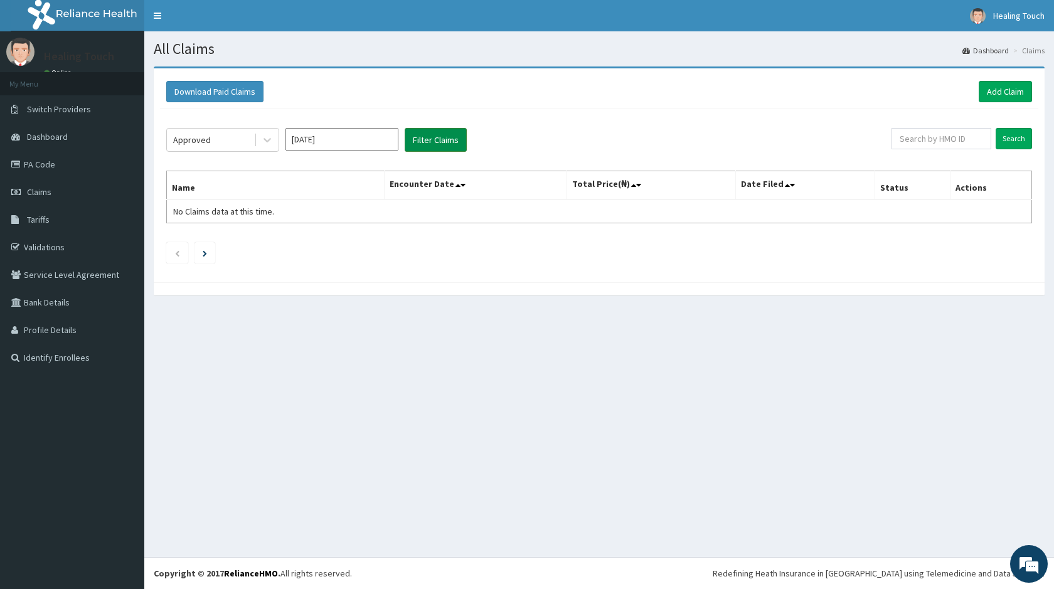
click at [454, 147] on button "Filter Claims" at bounding box center [436, 140] width 62 height 24
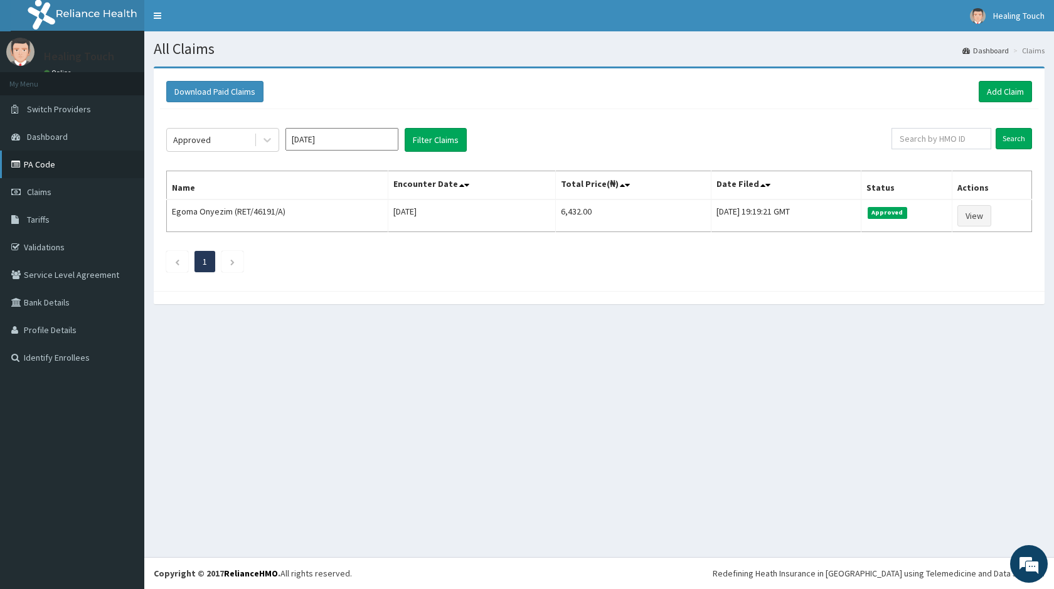
click at [46, 168] on link "PA Code" at bounding box center [72, 165] width 144 height 28
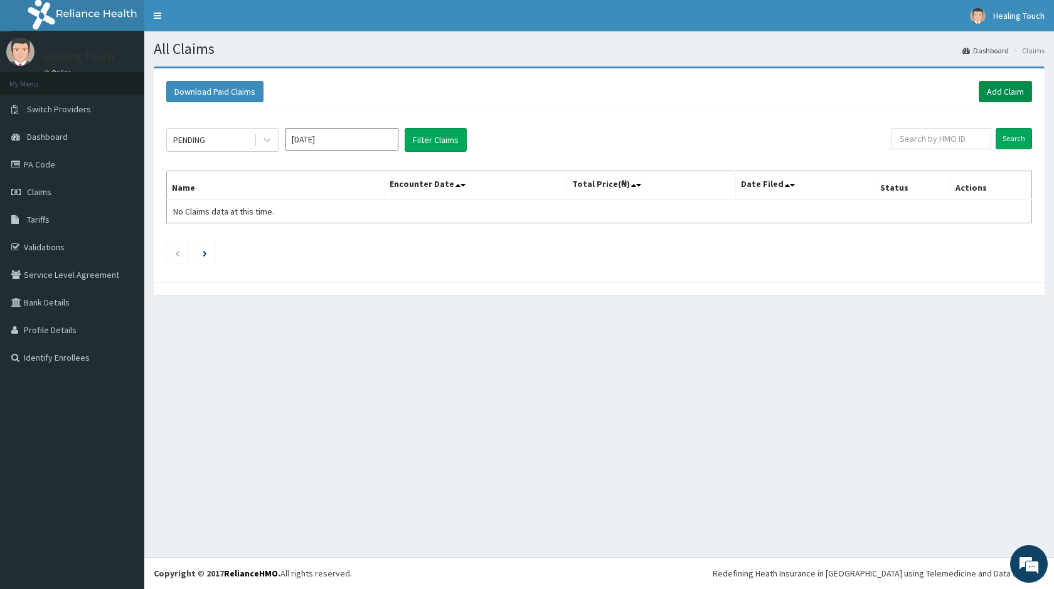
click at [1021, 96] on link "Add Claim" at bounding box center [1005, 91] width 53 height 21
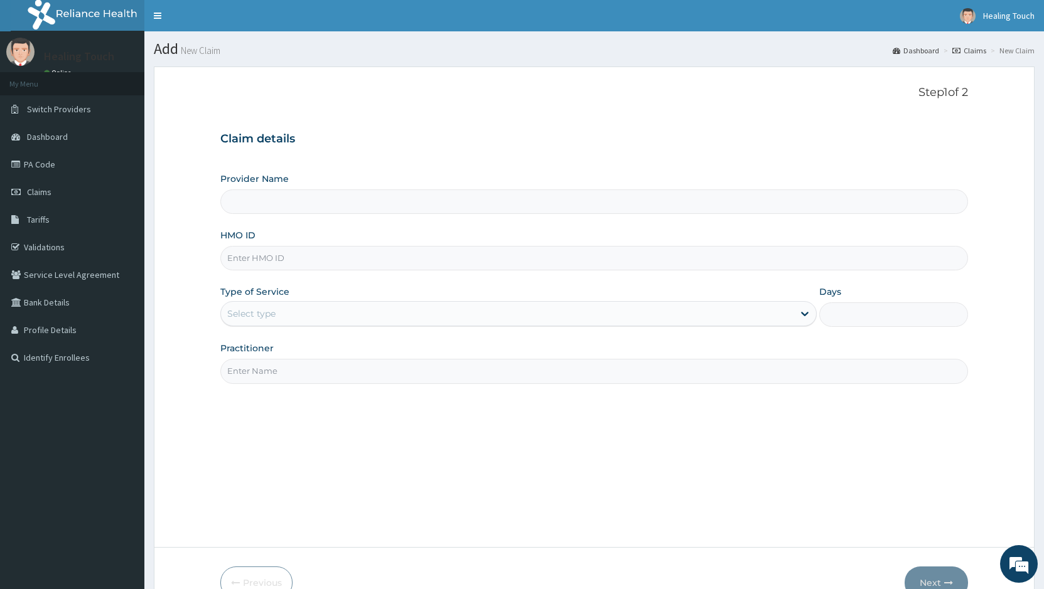
type input "Healing Touch Hospital"
click at [65, 157] on link "PA Code" at bounding box center [72, 165] width 144 height 28
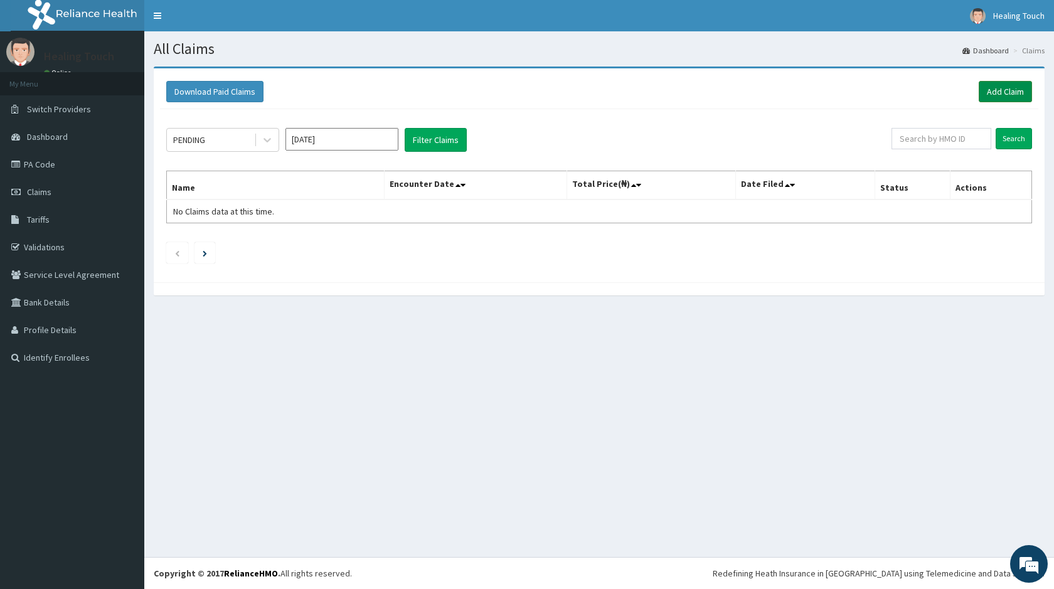
click at [994, 90] on link "Add Claim" at bounding box center [1005, 91] width 53 height 21
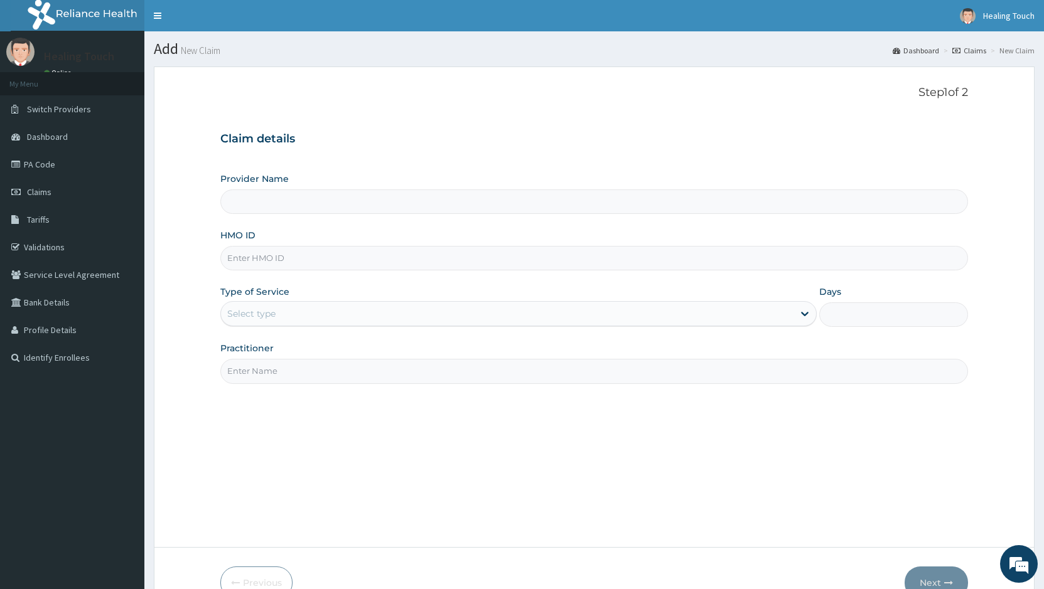
type input "Healing Touch Hospital"
click at [287, 268] on input "HMO ID" at bounding box center [593, 258] width 747 height 24
type input "ago/10092/f"
click at [803, 311] on icon at bounding box center [804, 313] width 13 height 13
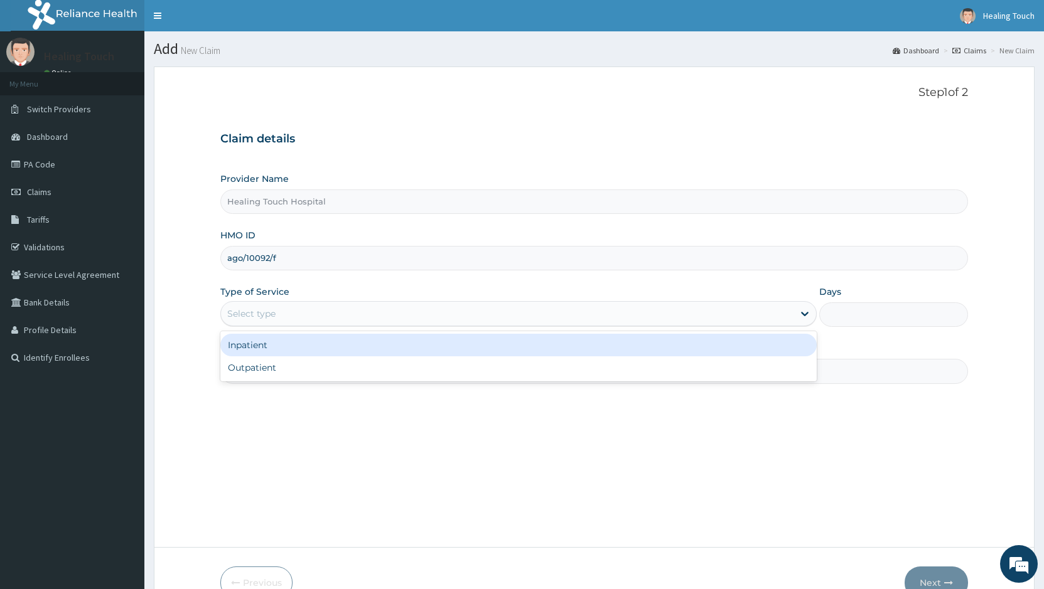
click at [592, 341] on div "Inpatient" at bounding box center [518, 345] width 596 height 23
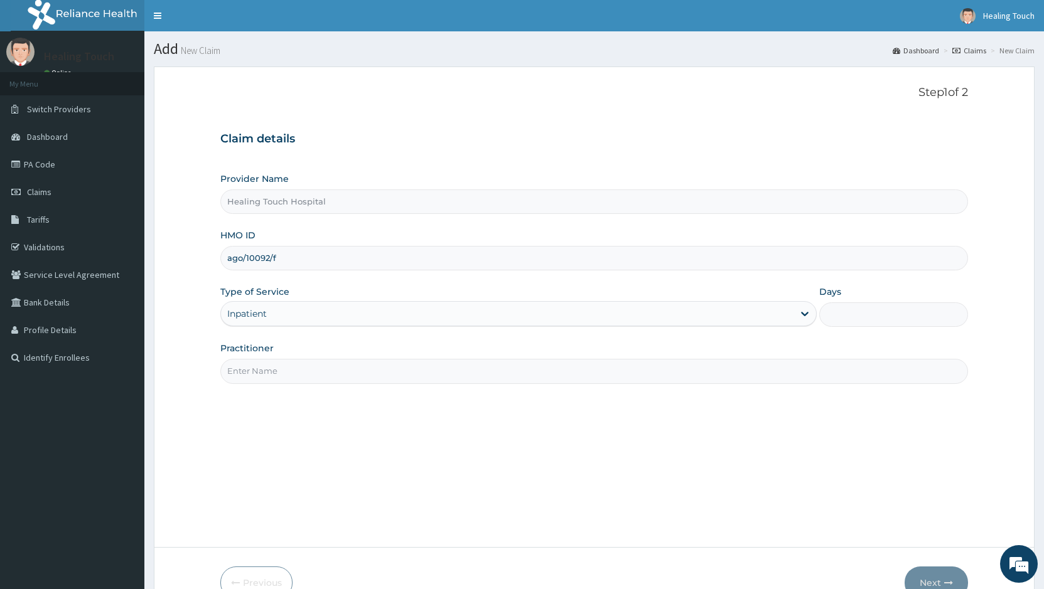
click at [834, 321] on input "Days" at bounding box center [893, 314] width 149 height 24
type input "2"
click at [516, 375] on input "Practitioner" at bounding box center [593, 371] width 747 height 24
click at [326, 259] on input "ago/10092/f" at bounding box center [593, 258] width 747 height 24
type input "a"
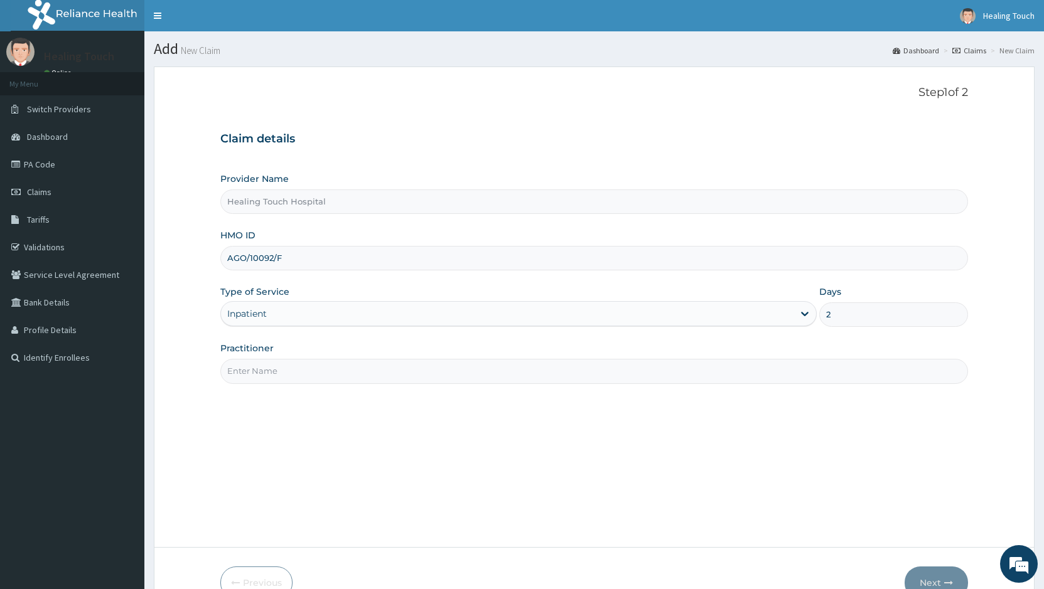
type input "AGO/10092/F"
click at [527, 371] on input "Practitioner" at bounding box center [593, 371] width 747 height 24
type input "Dr. Jane"
click at [923, 578] on button "Next" at bounding box center [935, 583] width 63 height 33
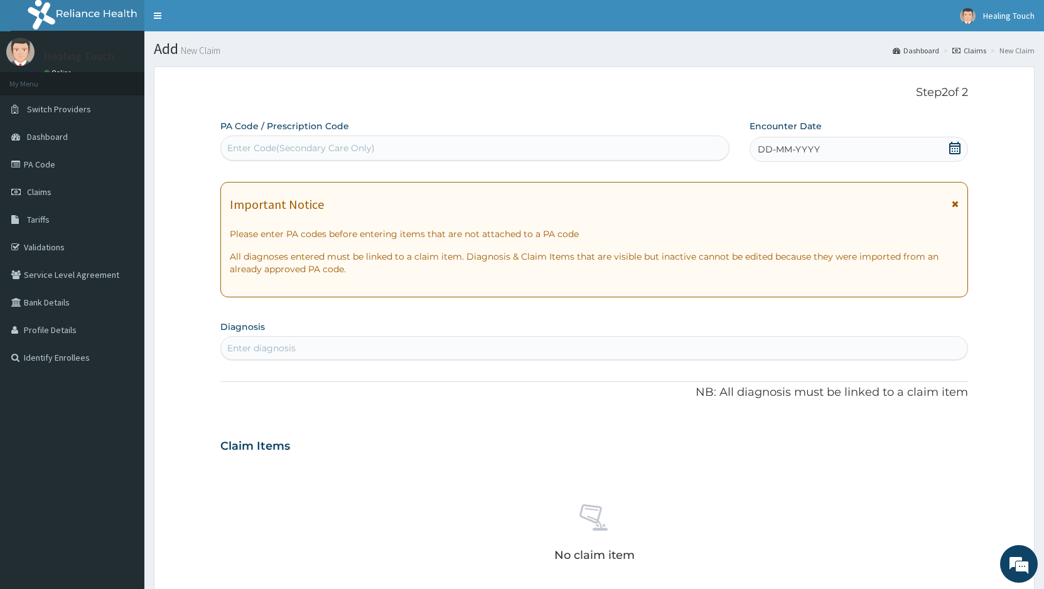
click at [461, 146] on div "Enter Code(Secondary Care Only)" at bounding box center [475, 148] width 508 height 20
paste input "PA/D45CD5"
type input "PA/D45CD5"
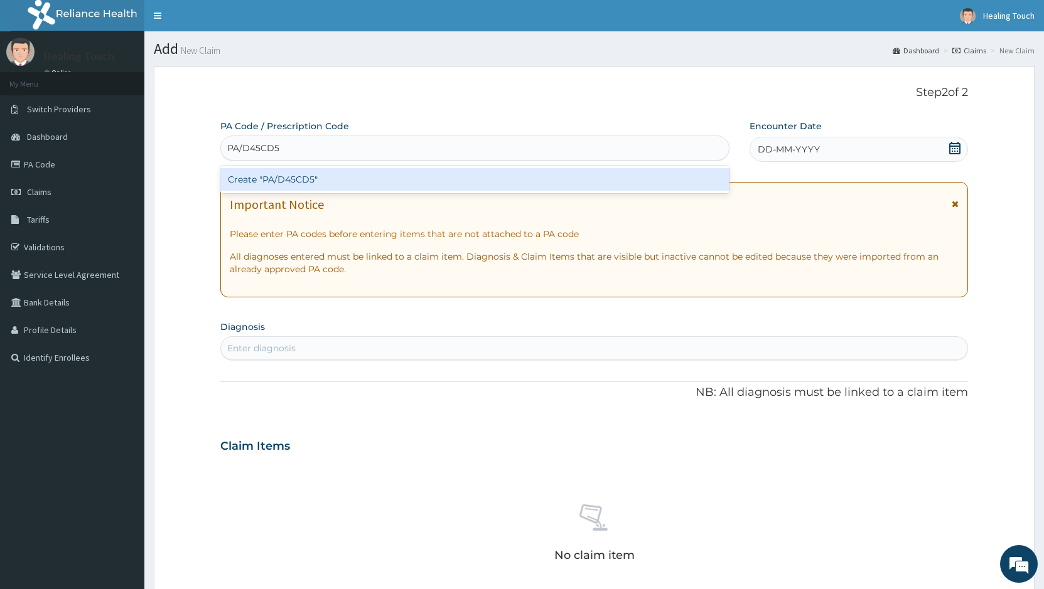
click at [429, 183] on div "Create "PA/D45CD5"" at bounding box center [474, 179] width 509 height 23
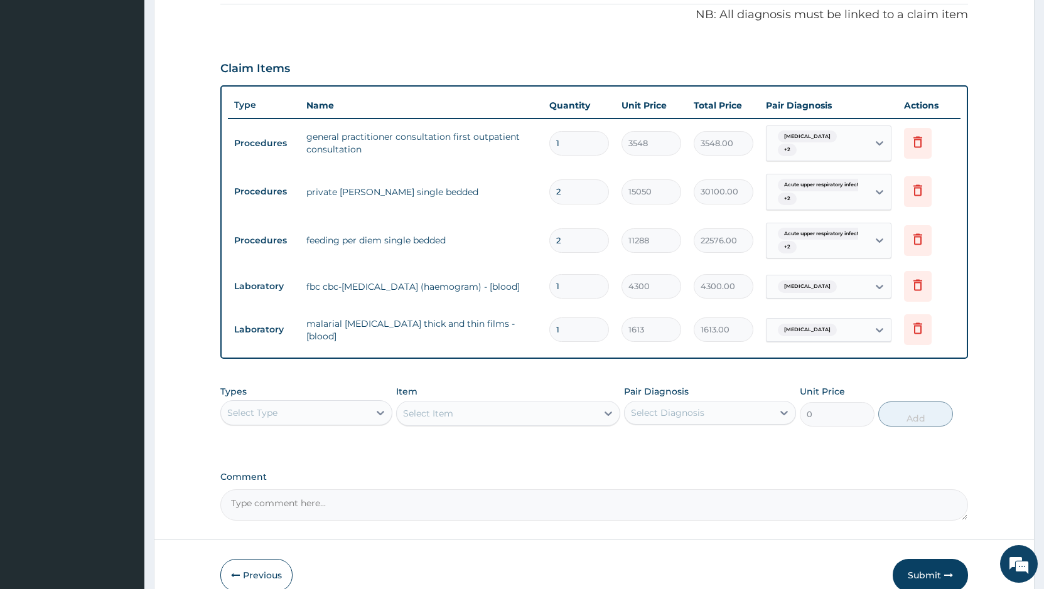
scroll to position [440, 0]
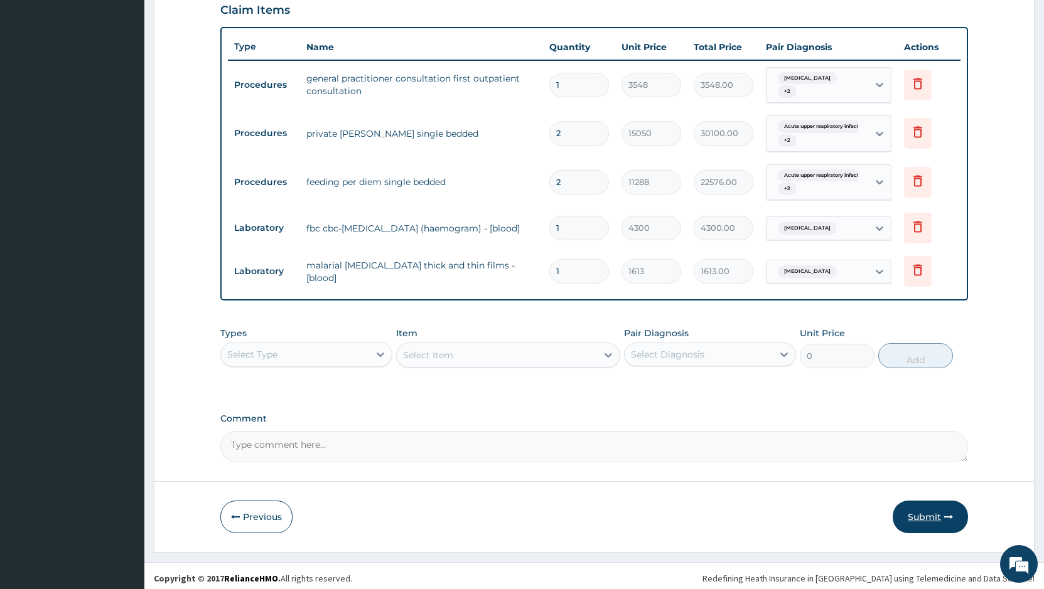
click at [906, 509] on button "Submit" at bounding box center [929, 517] width 75 height 33
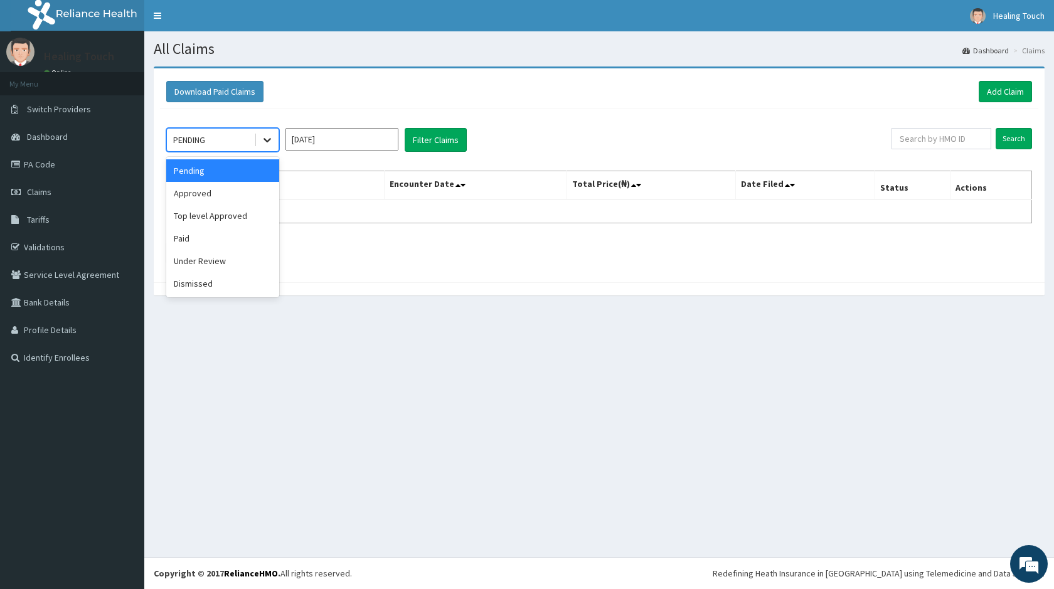
click at [274, 147] on div at bounding box center [267, 140] width 23 height 23
click at [237, 254] on div "Under Review" at bounding box center [222, 261] width 113 height 23
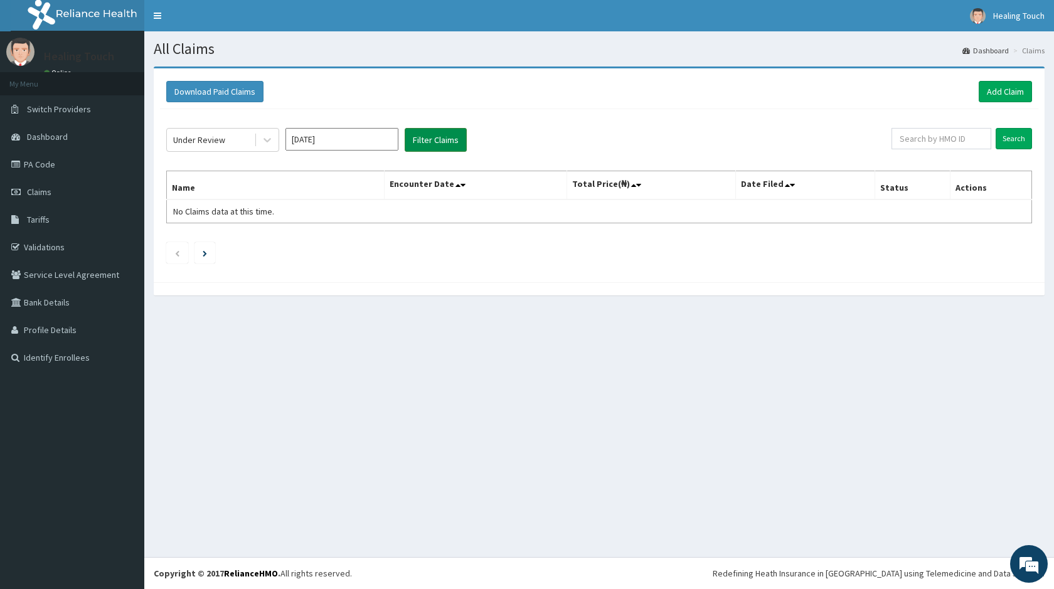
click at [429, 146] on button "Filter Claims" at bounding box center [436, 140] width 62 height 24
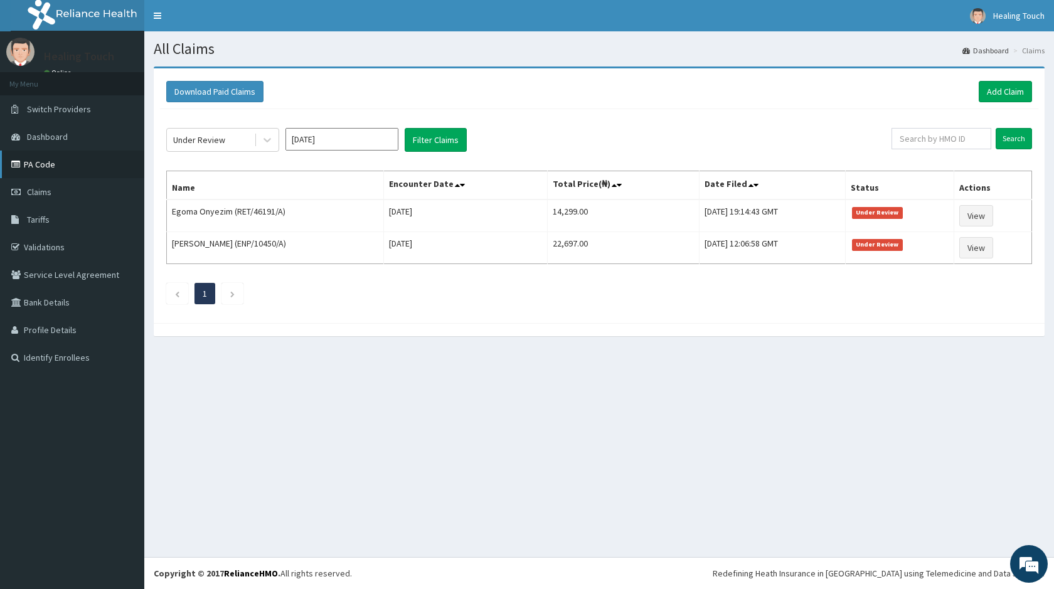
click at [85, 161] on link "PA Code" at bounding box center [72, 165] width 144 height 28
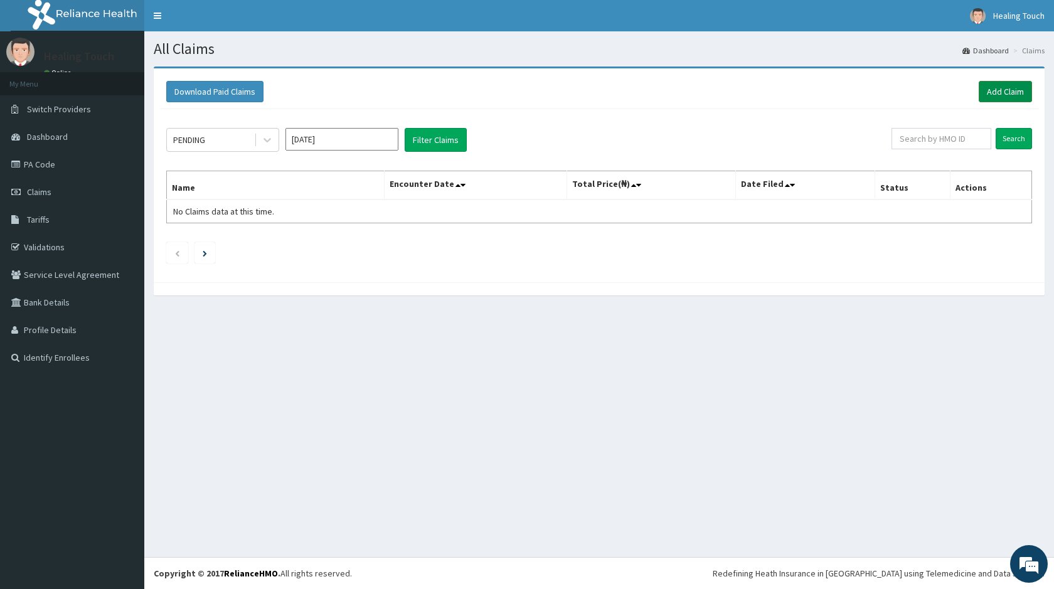
click at [1009, 84] on link "Add Claim" at bounding box center [1005, 91] width 53 height 21
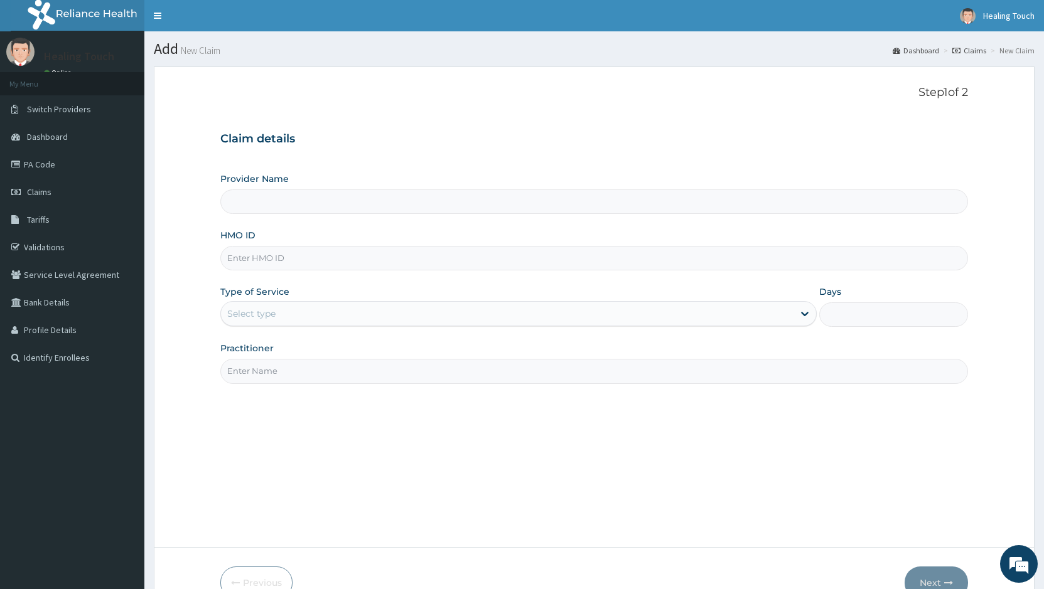
type input "Healing Touch Hospital"
click at [359, 250] on input "HMO ID" at bounding box center [593, 258] width 747 height 24
type input "a"
type input "AGO/10092/F"
click at [799, 313] on icon at bounding box center [804, 313] width 13 height 13
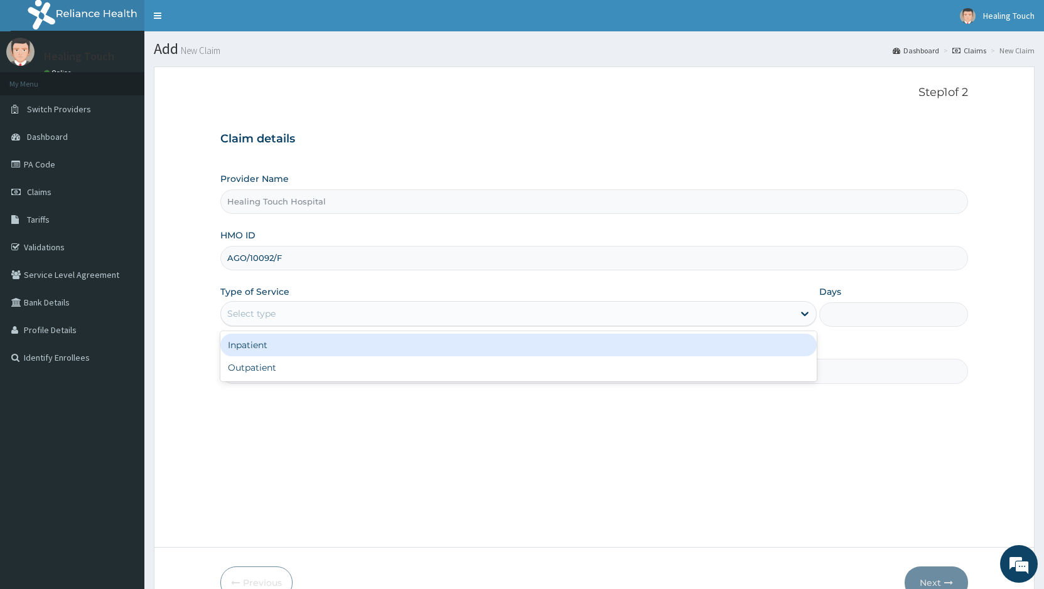
drag, startPoint x: 641, startPoint y: 338, endPoint x: 779, endPoint y: 331, distance: 138.2
click at [648, 338] on div "Inpatient" at bounding box center [518, 345] width 596 height 23
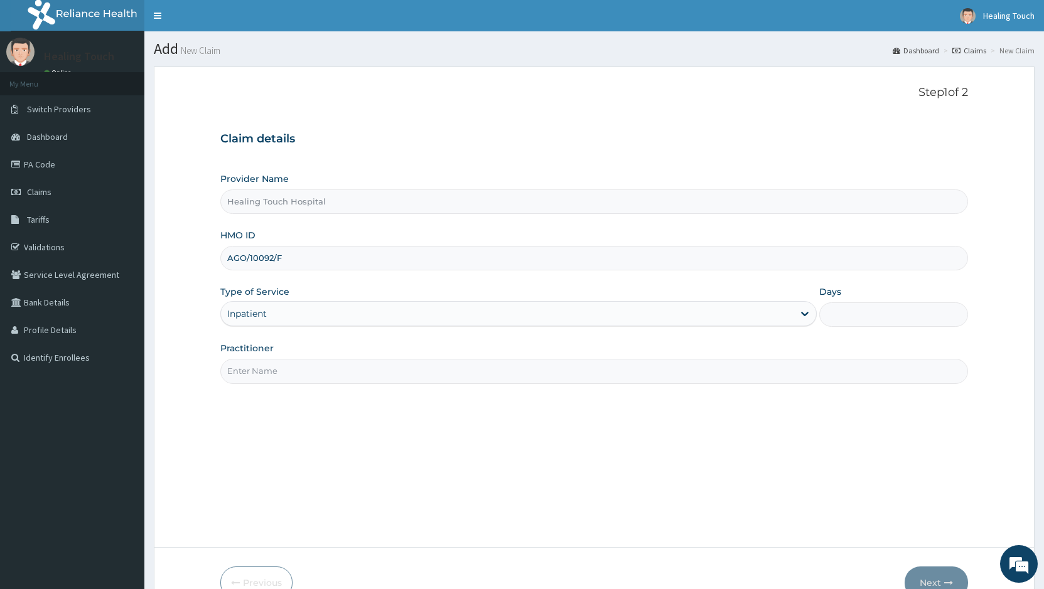
click at [843, 302] on div "Days" at bounding box center [893, 306] width 149 height 41
click at [836, 308] on input "Days" at bounding box center [893, 314] width 149 height 24
type input "2"
click at [247, 370] on input "Practitioner" at bounding box center [593, 371] width 747 height 24
type input "E"
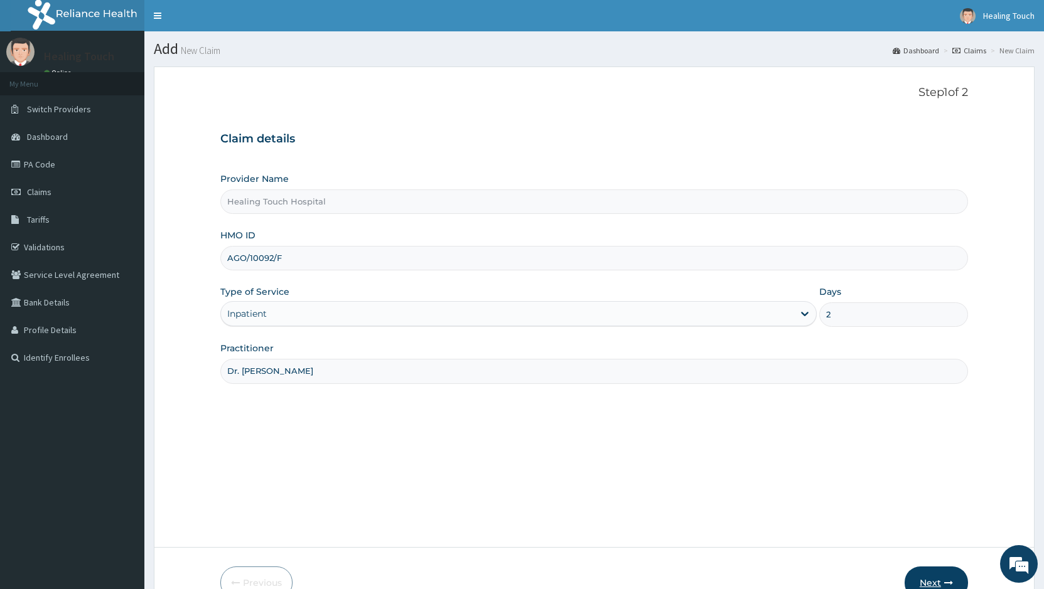
type input "Dr. Jane"
click at [961, 575] on button "Next" at bounding box center [935, 583] width 63 height 33
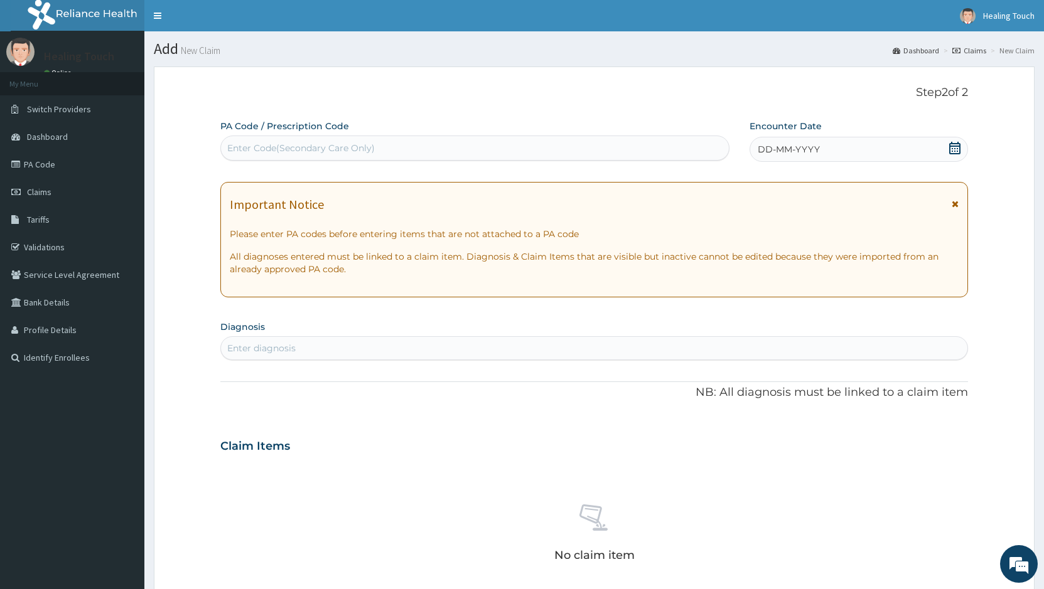
click at [236, 146] on div "Enter Code(Secondary Care Only)" at bounding box center [300, 148] width 147 height 13
paste input "PA/5CDCD1"
type input "PA/5CDCD1"
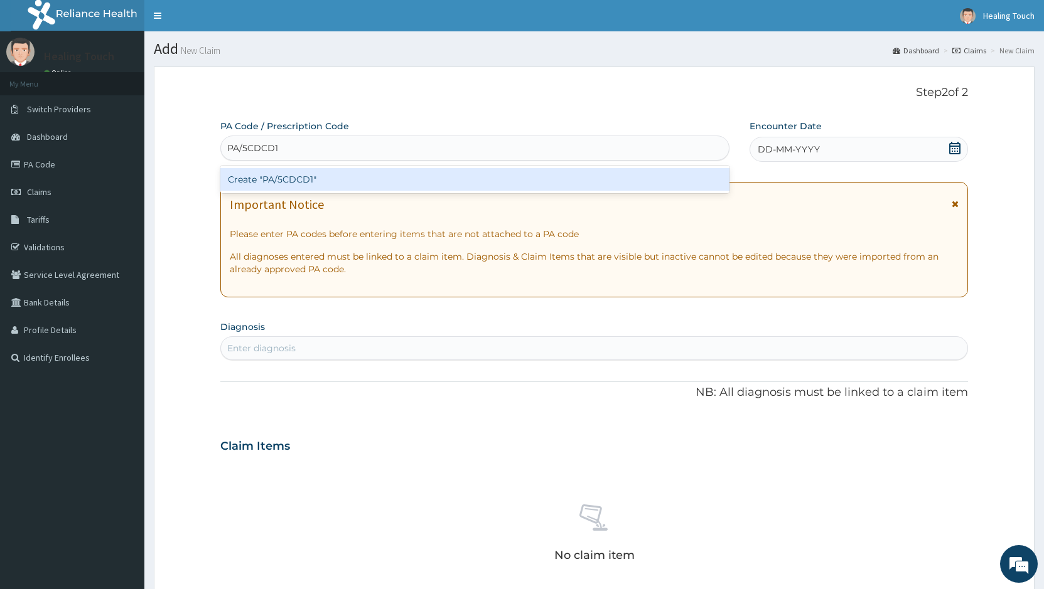
click at [265, 178] on div "Create "PA/5CDCD1"" at bounding box center [474, 179] width 509 height 23
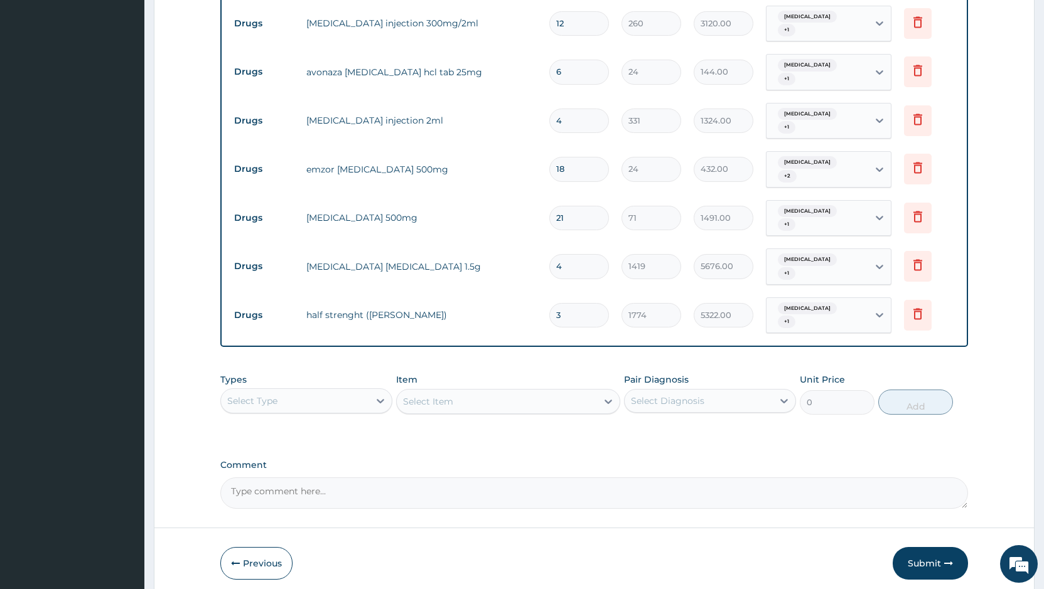
scroll to position [667, 0]
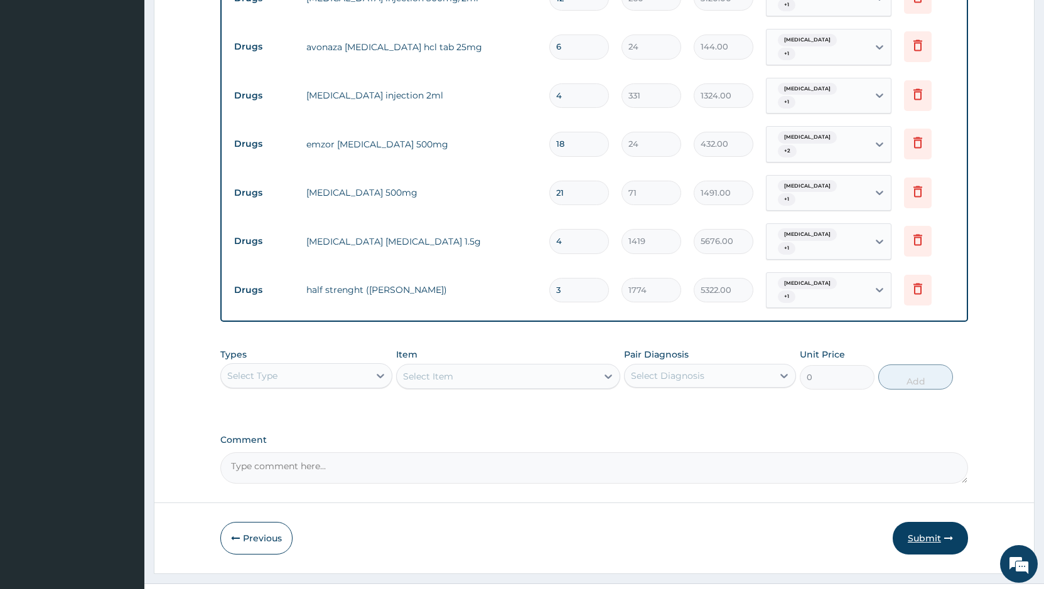
click at [943, 523] on button "Submit" at bounding box center [929, 538] width 75 height 33
